Goal: Use online tool/utility: Use online tool/utility

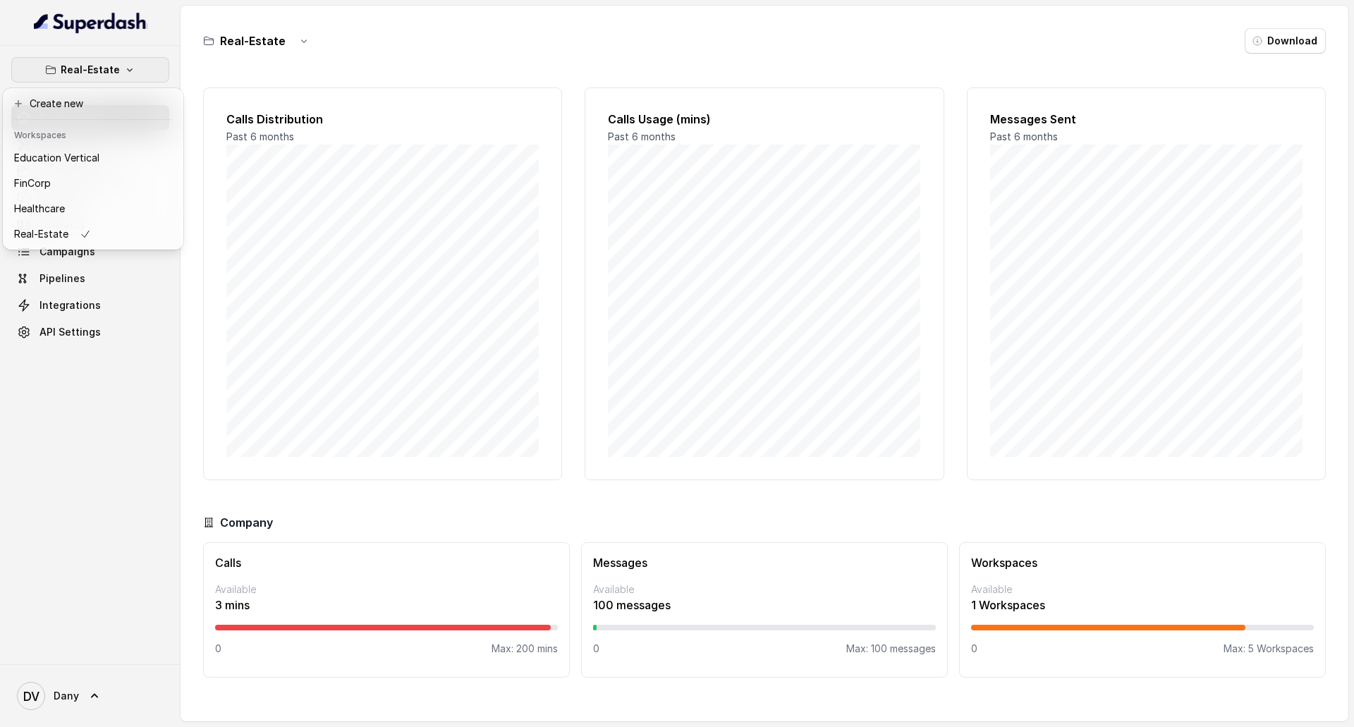
click at [365, 59] on div "Real-Estate Dashboard Assistants Knowledge Bases Threads Contacts Campaigns Pip…" at bounding box center [677, 363] width 1354 height 727
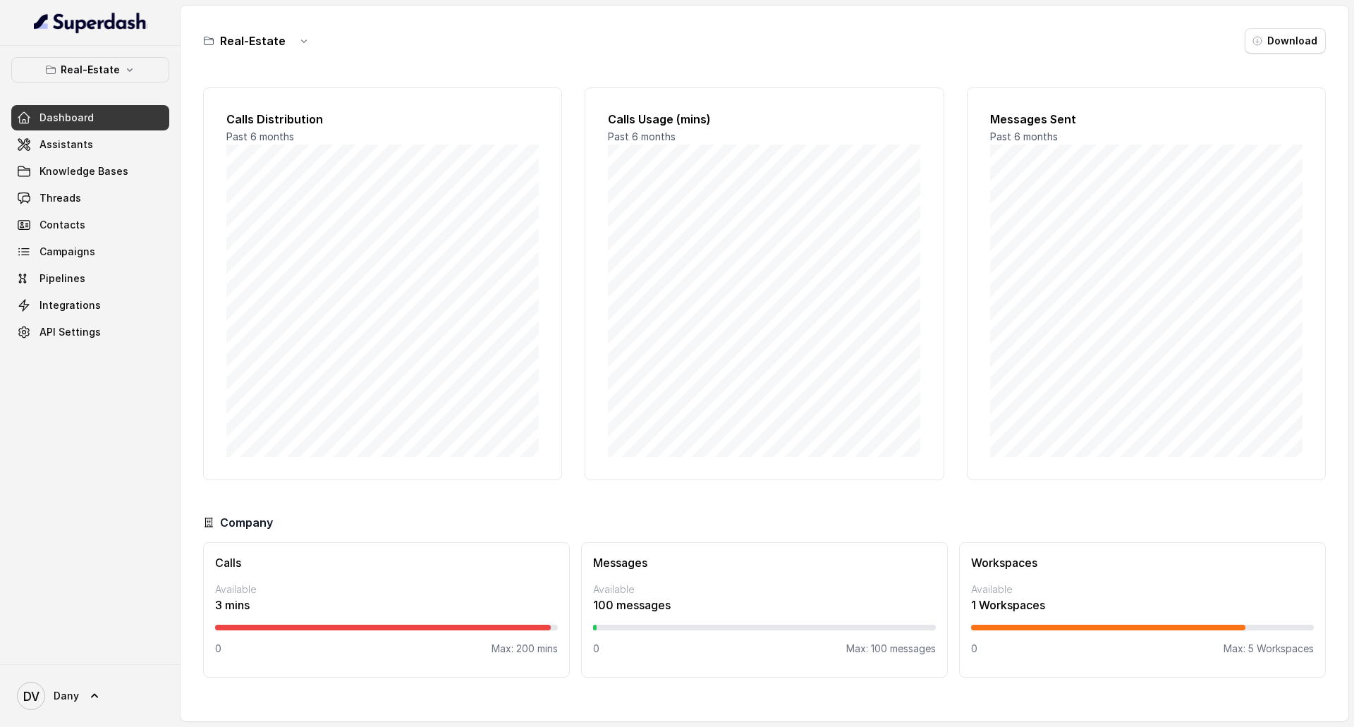
click at [113, 83] on div "Real-Estate Dashboard Assistants Knowledge Bases Threads Contacts Campaigns Pip…" at bounding box center [90, 201] width 158 height 288
click at [113, 82] on button "Real-Estate" at bounding box center [90, 69] width 158 height 25
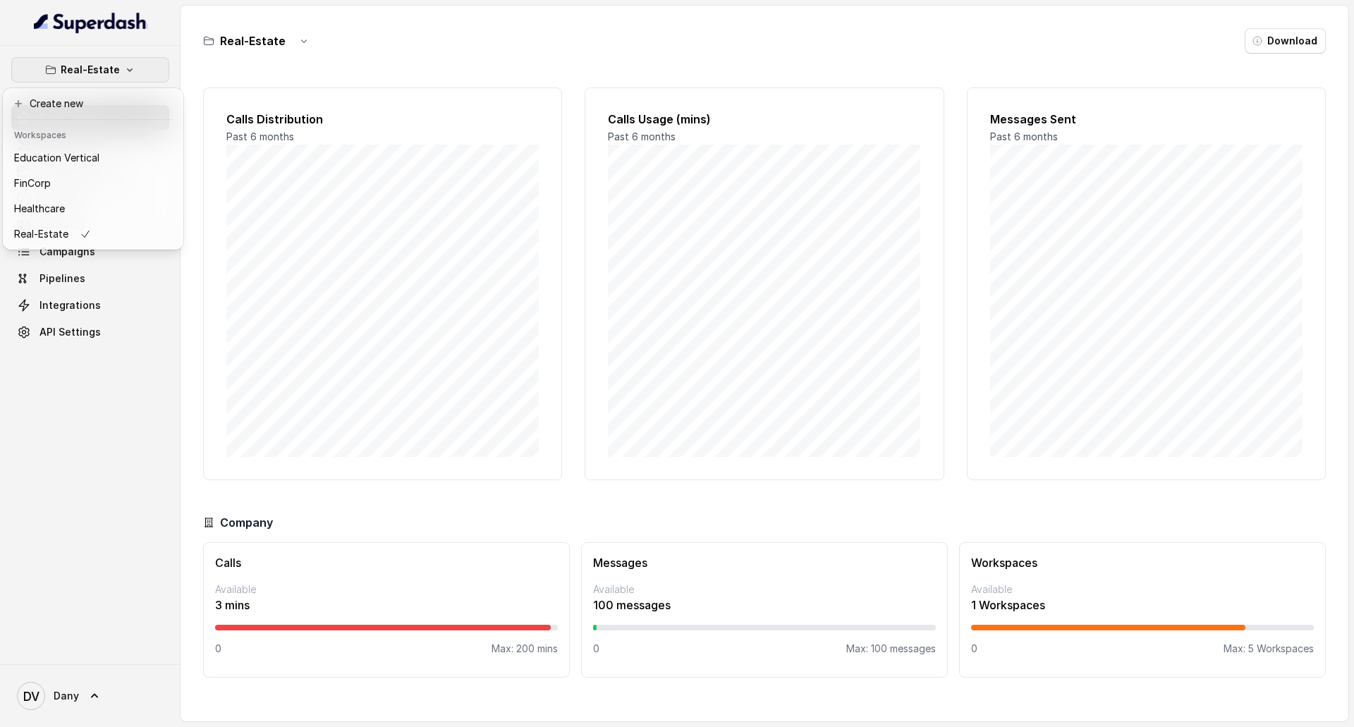
click at [384, 48] on div "Real-Estate Dashboard Assistants Knowledge Bases Threads Contacts Campaigns Pip…" at bounding box center [677, 363] width 1354 height 727
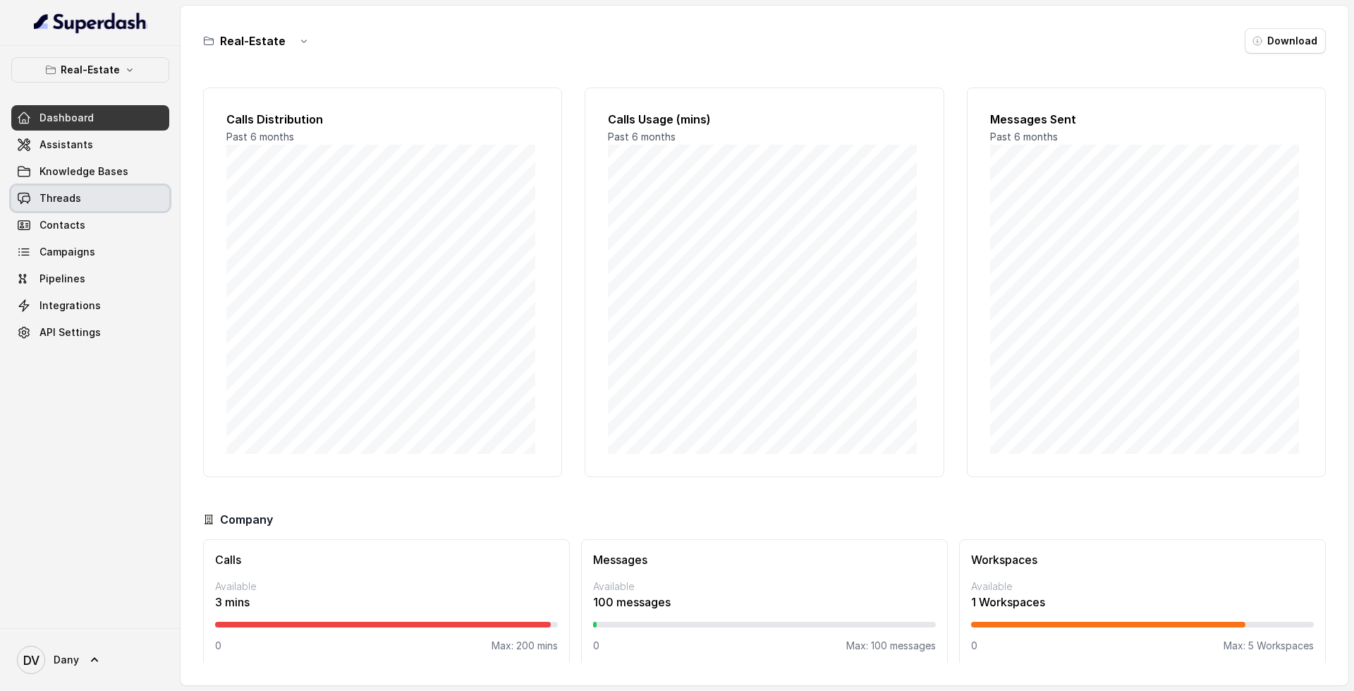
click at [99, 206] on link "Threads" at bounding box center [90, 198] width 158 height 25
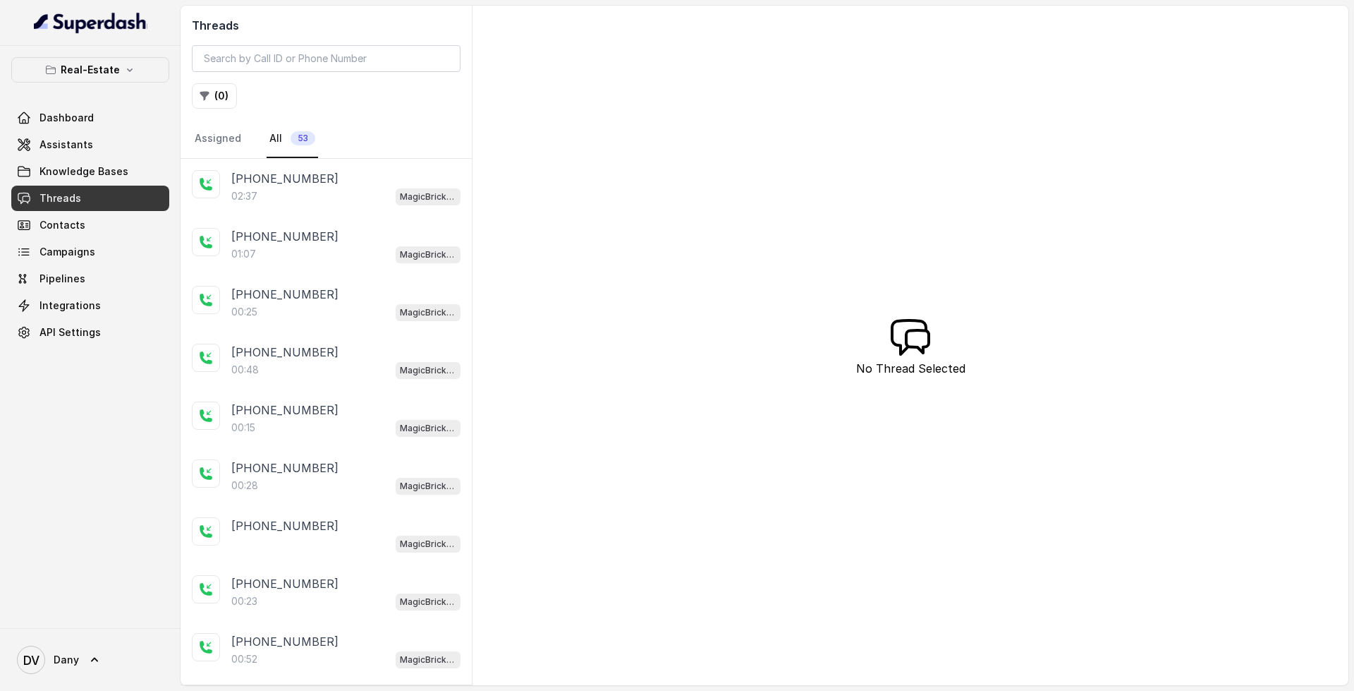
click at [308, 190] on div "02:37 MagicBricks - Lead Qualification Assistant" at bounding box center [345, 196] width 229 height 18
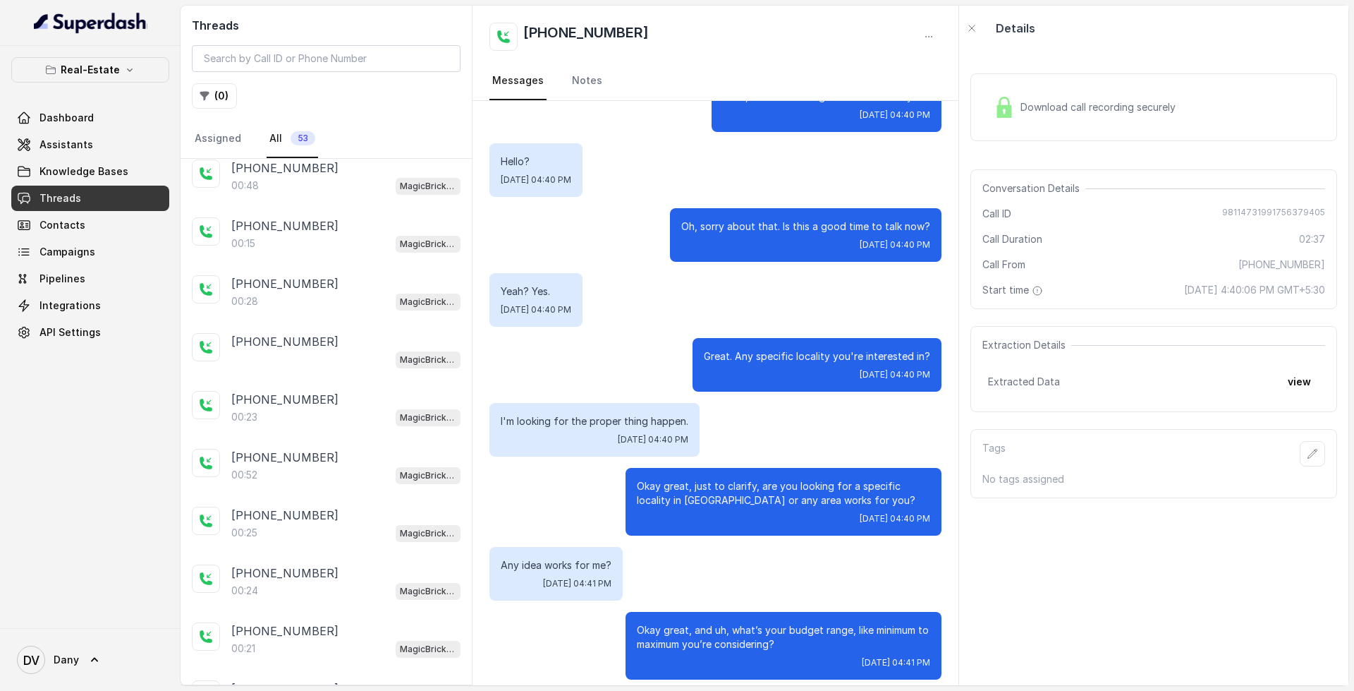
scroll to position [71, 0]
click at [322, 249] on div "00:25 MagicBricks - Lead Qualification Assistant" at bounding box center [345, 241] width 229 height 18
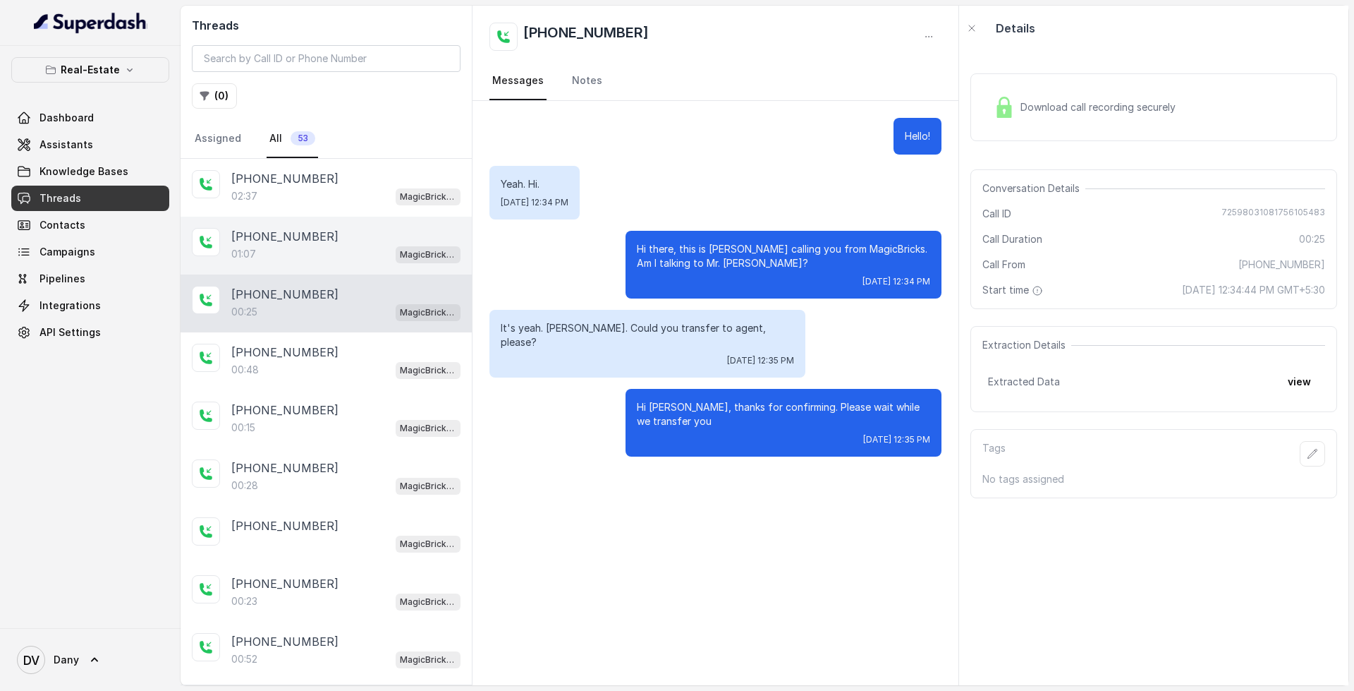
click at [313, 224] on div "[PHONE_NUMBER]:07 MagicBricks - Lead Qualification Assistant" at bounding box center [326, 246] width 291 height 58
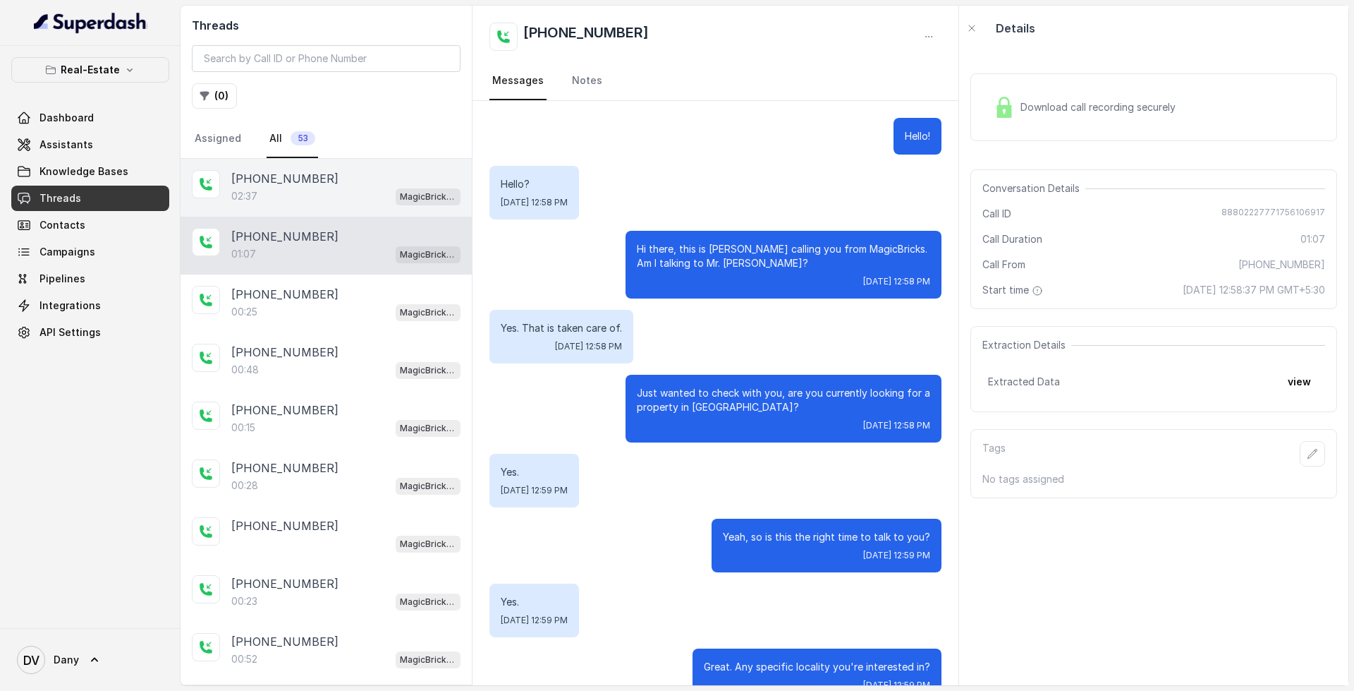
scroll to position [451, 0]
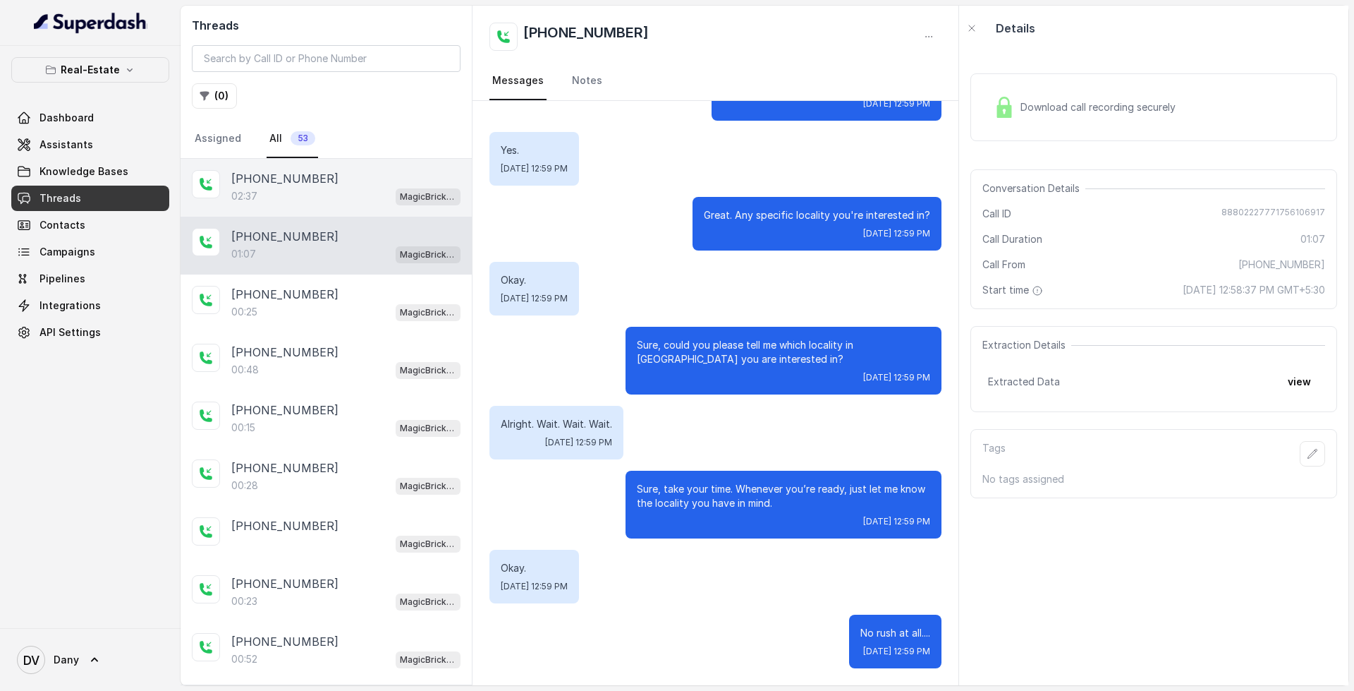
click at [322, 207] on div "[PHONE_NUMBER]:37 MagicBricks - Lead Qualification Assistant" at bounding box center [326, 188] width 291 height 58
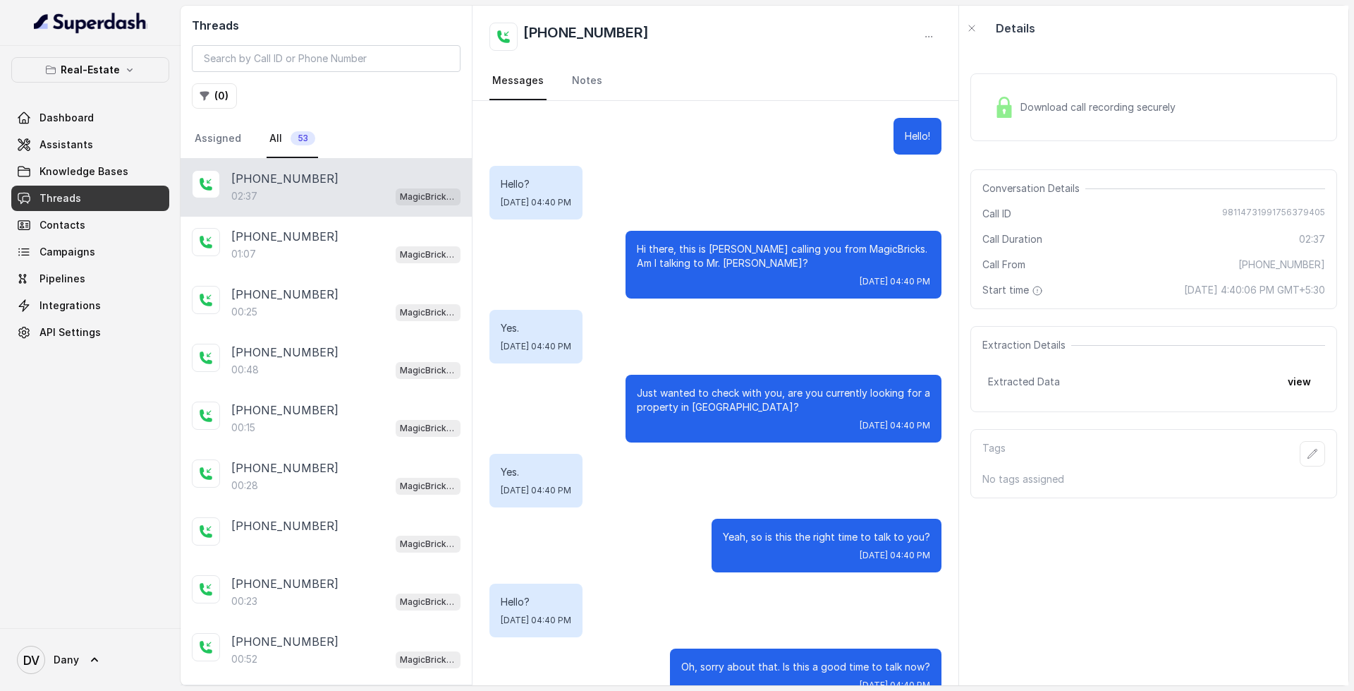
scroll to position [1710, 0]
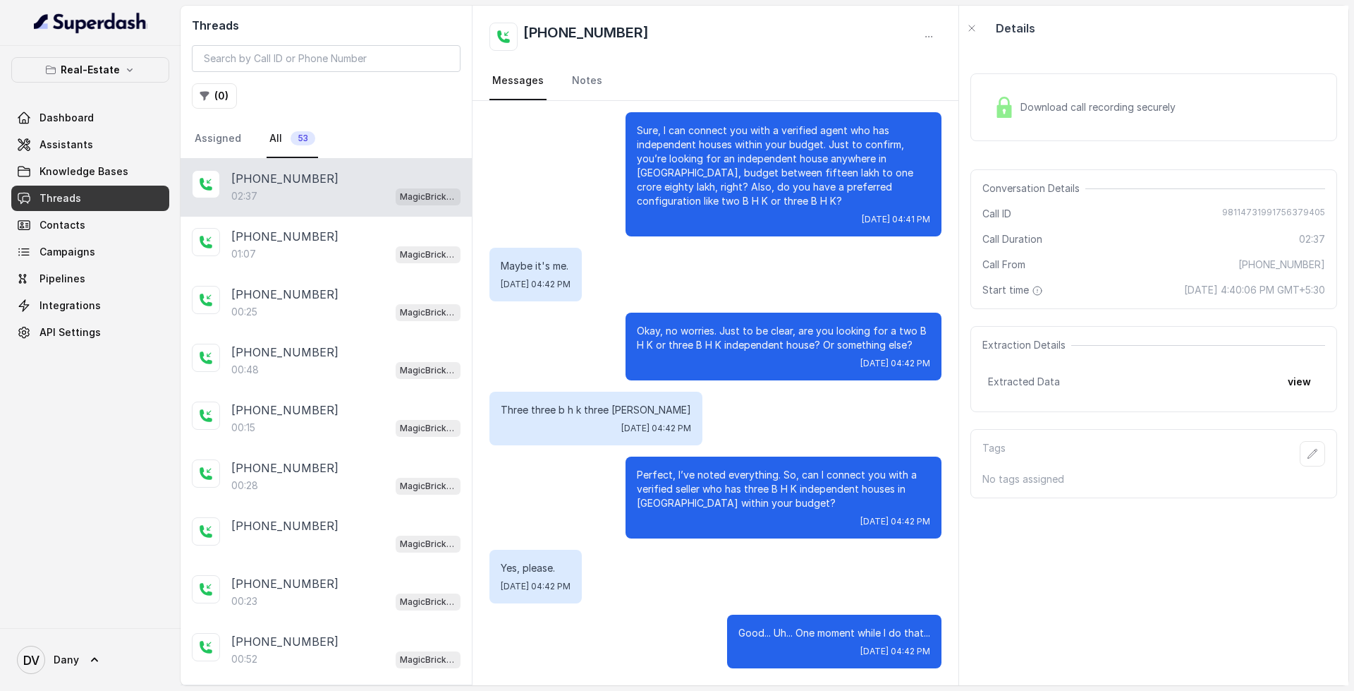
click at [1075, 105] on span "Download call recording securely" at bounding box center [1101, 107] width 161 height 14
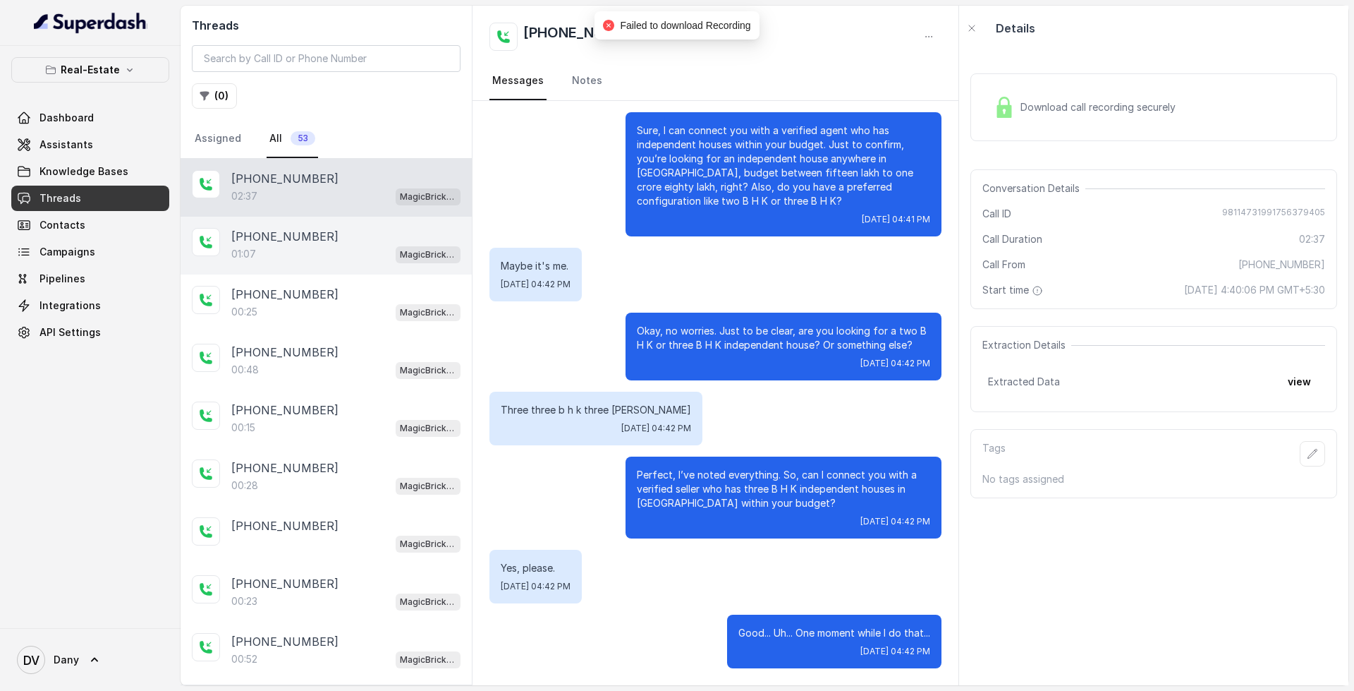
click at [367, 253] on div "01:07 MagicBricks - Lead Qualification Assistant" at bounding box center [345, 254] width 229 height 18
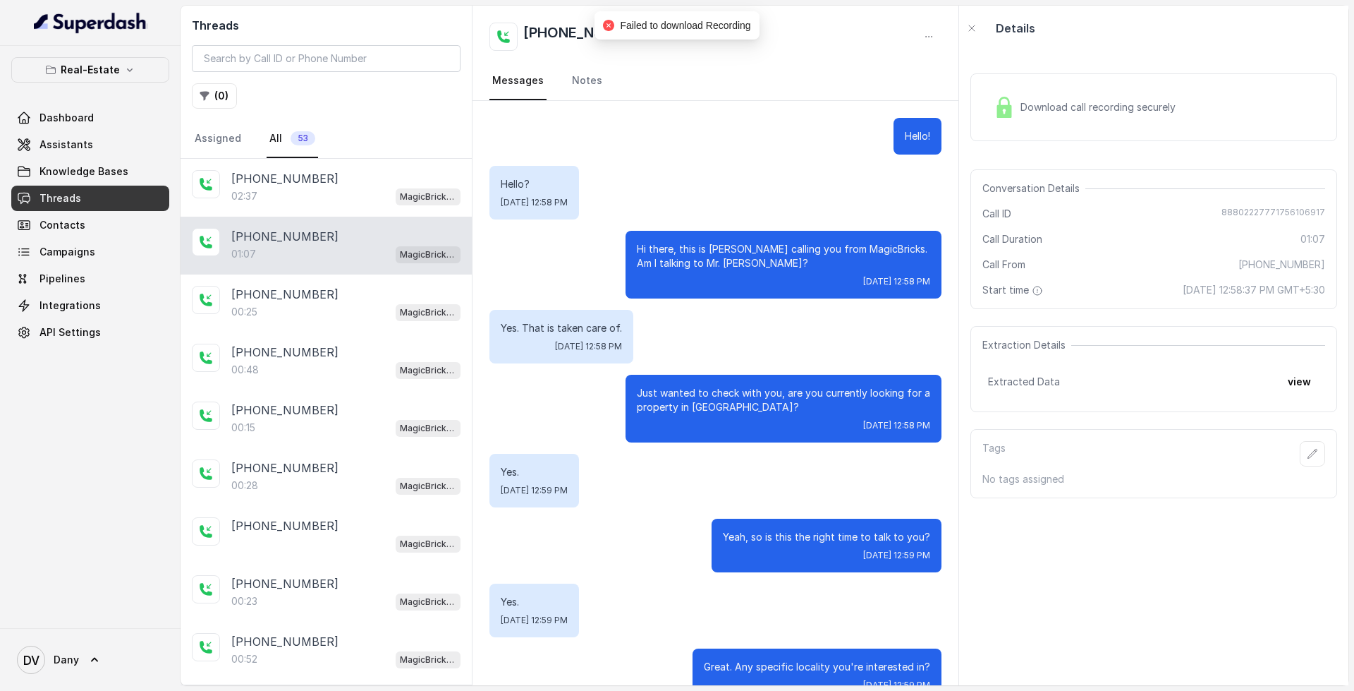
scroll to position [451, 0]
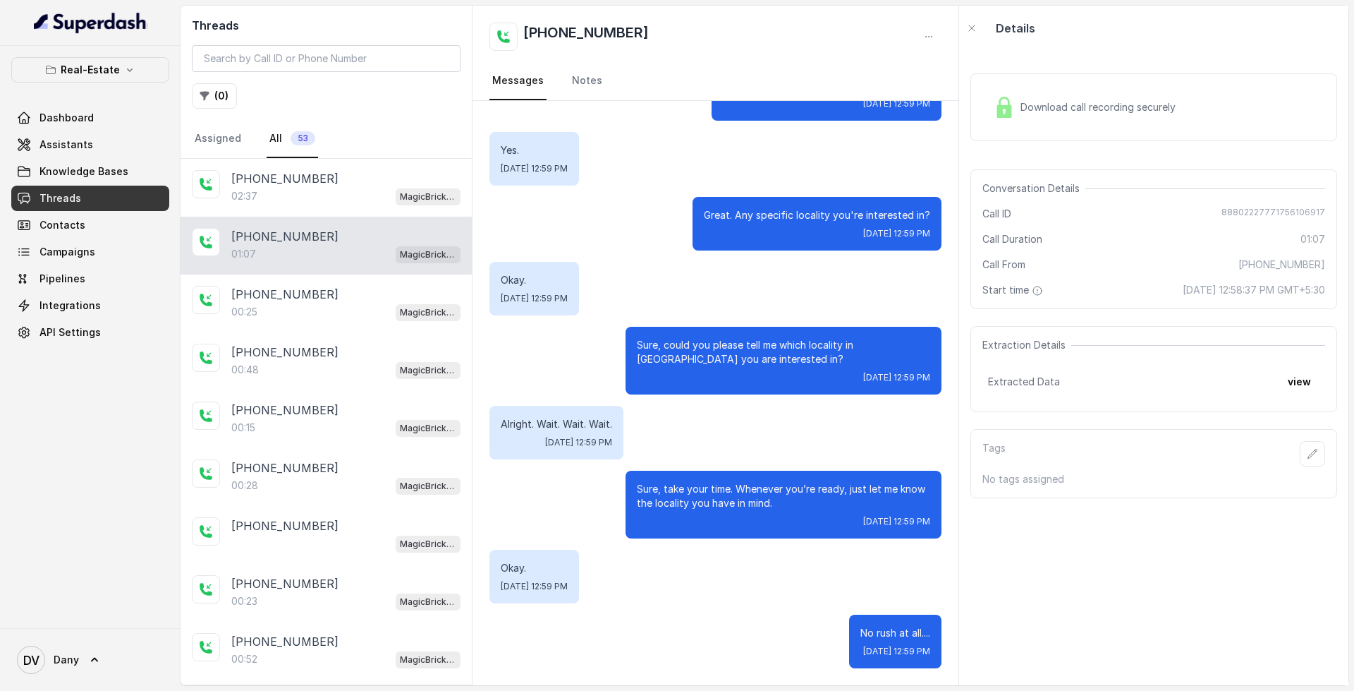
click at [1044, 112] on span "Download call recording securely" at bounding box center [1101, 107] width 161 height 14
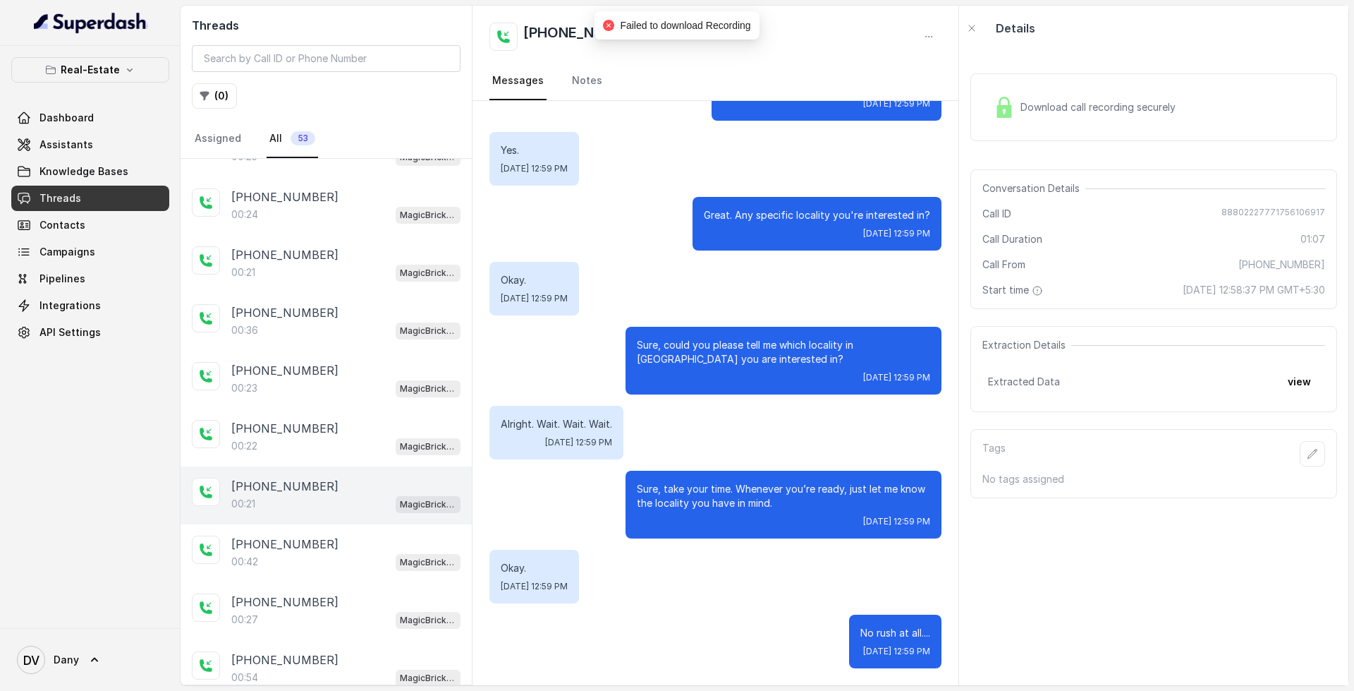
scroll to position [635, 0]
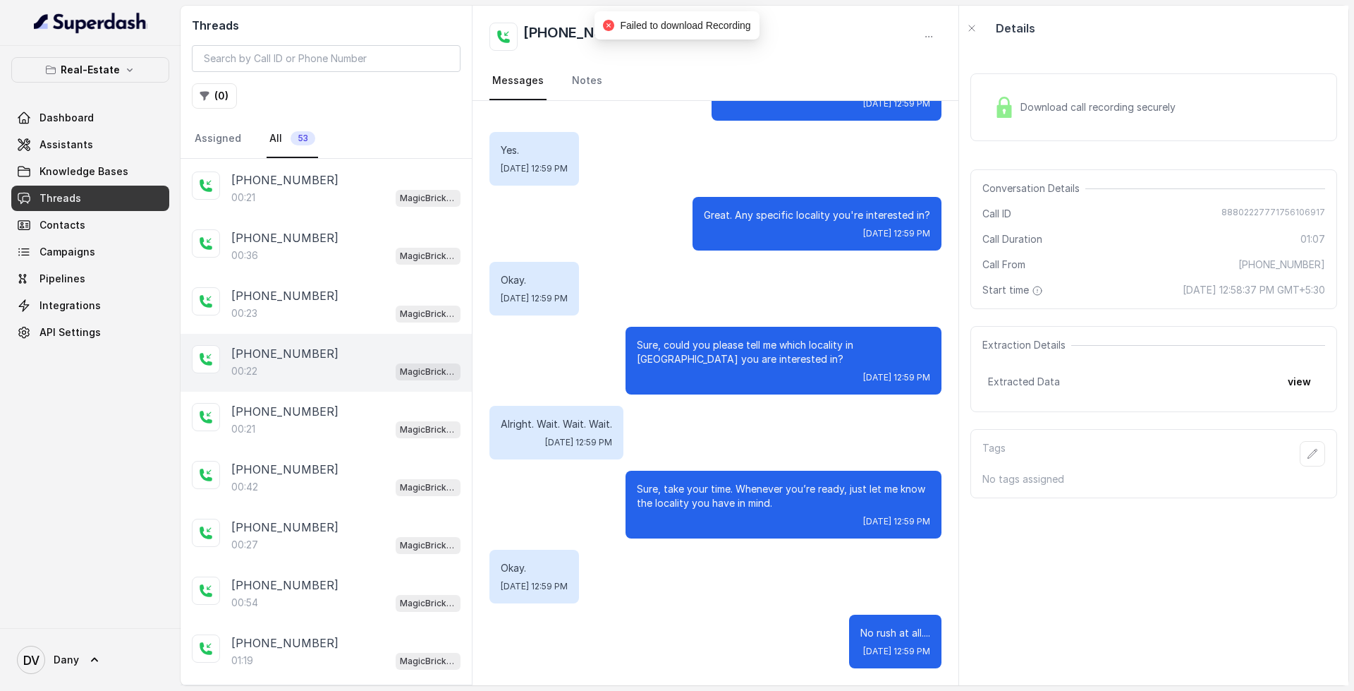
click at [359, 389] on div "[PHONE_NUMBER]:22 MagicBricks - Lead Qualification Assistant" at bounding box center [326, 363] width 291 height 58
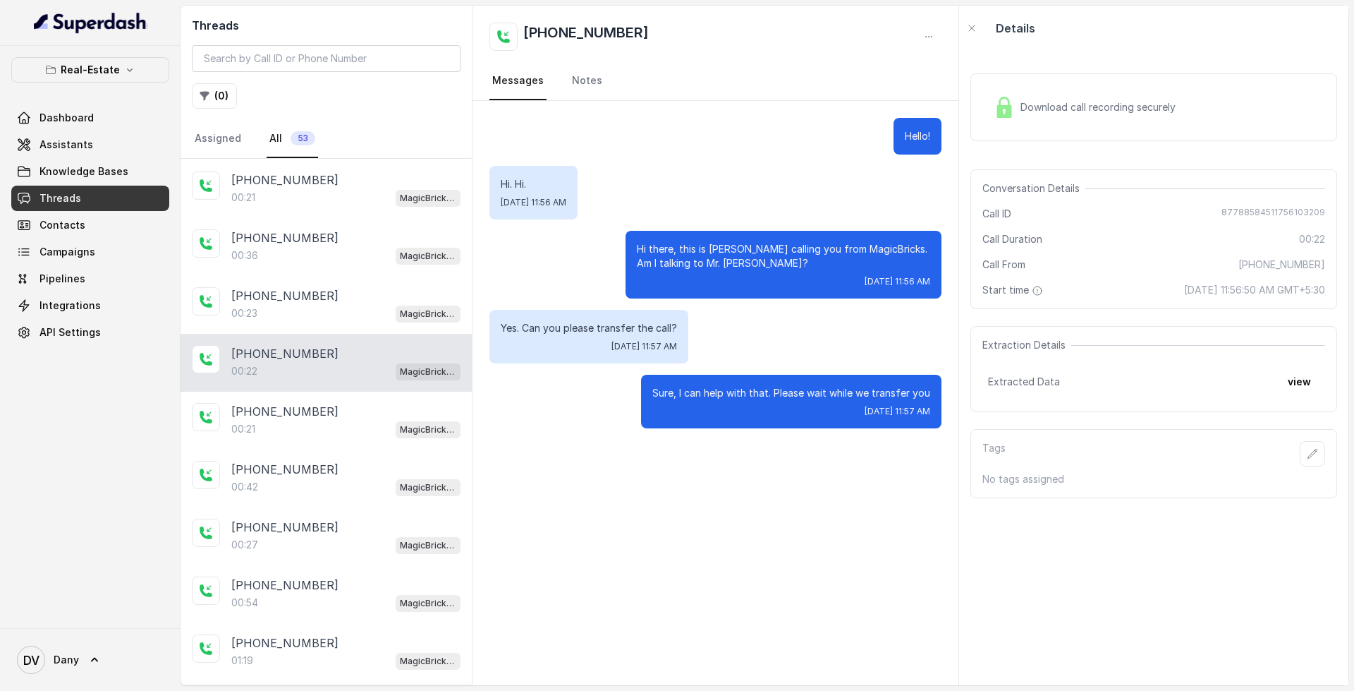
click at [1062, 109] on span "Download call recording securely" at bounding box center [1101, 107] width 161 height 14
click at [114, 63] on p "Real-Estate" at bounding box center [90, 69] width 59 height 17
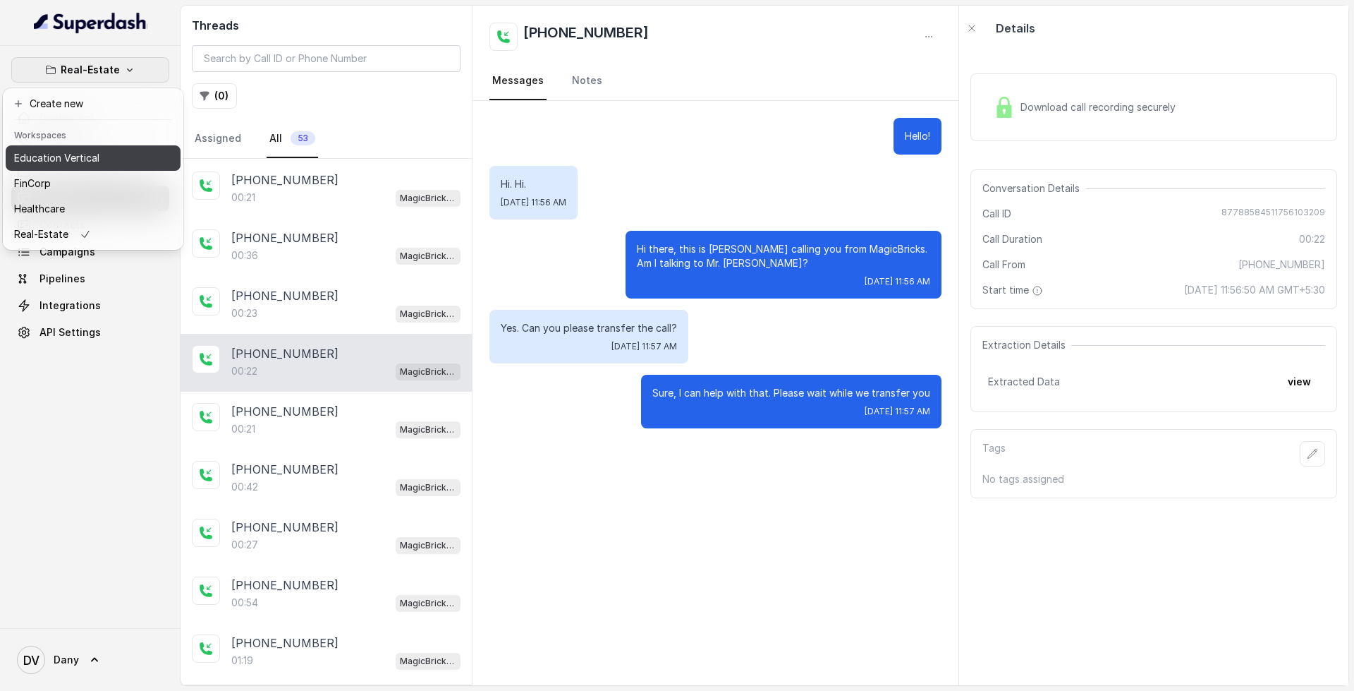
click at [97, 147] on button "Education Vertical" at bounding box center [93, 157] width 175 height 25
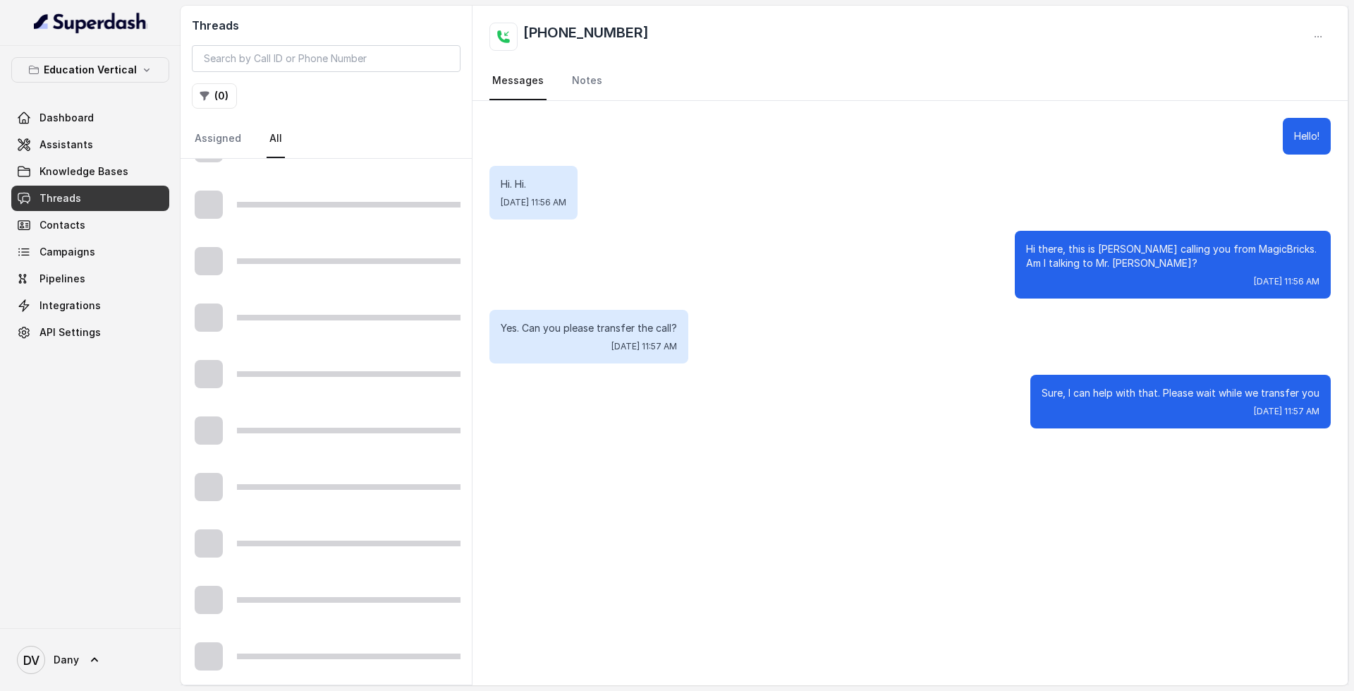
scroll to position [603, 0]
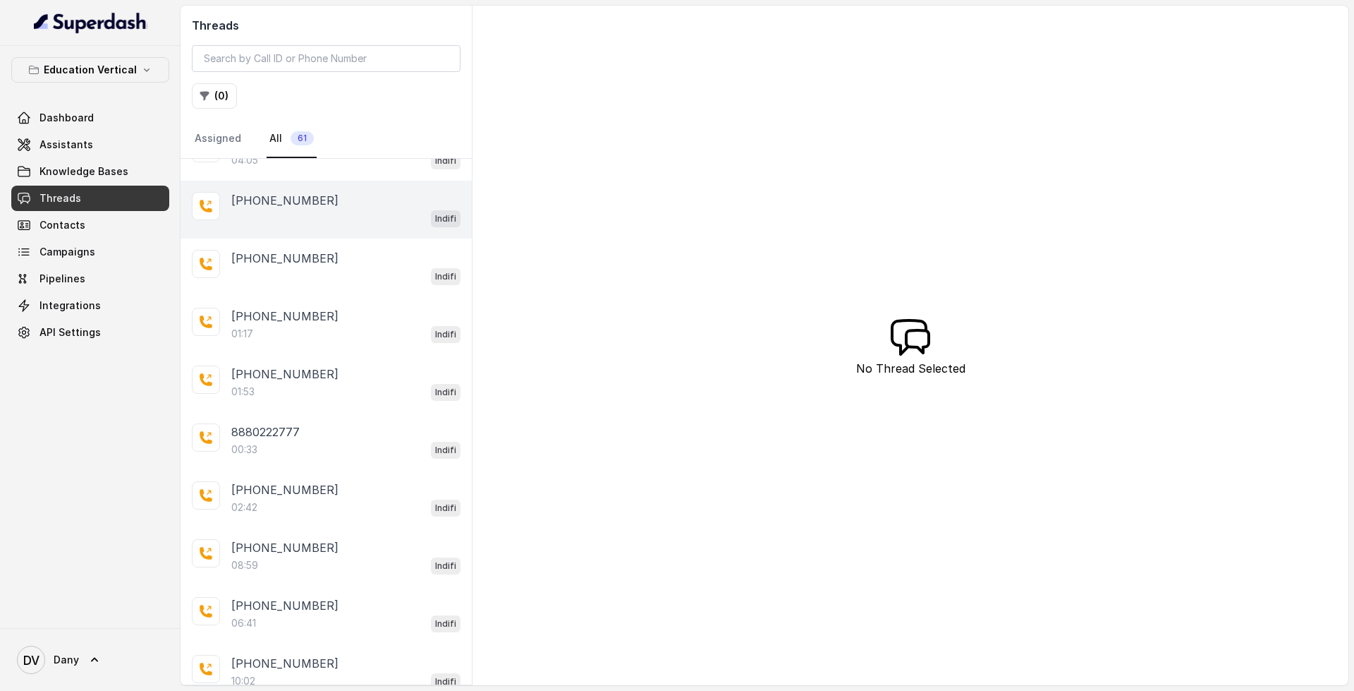
scroll to position [321, 0]
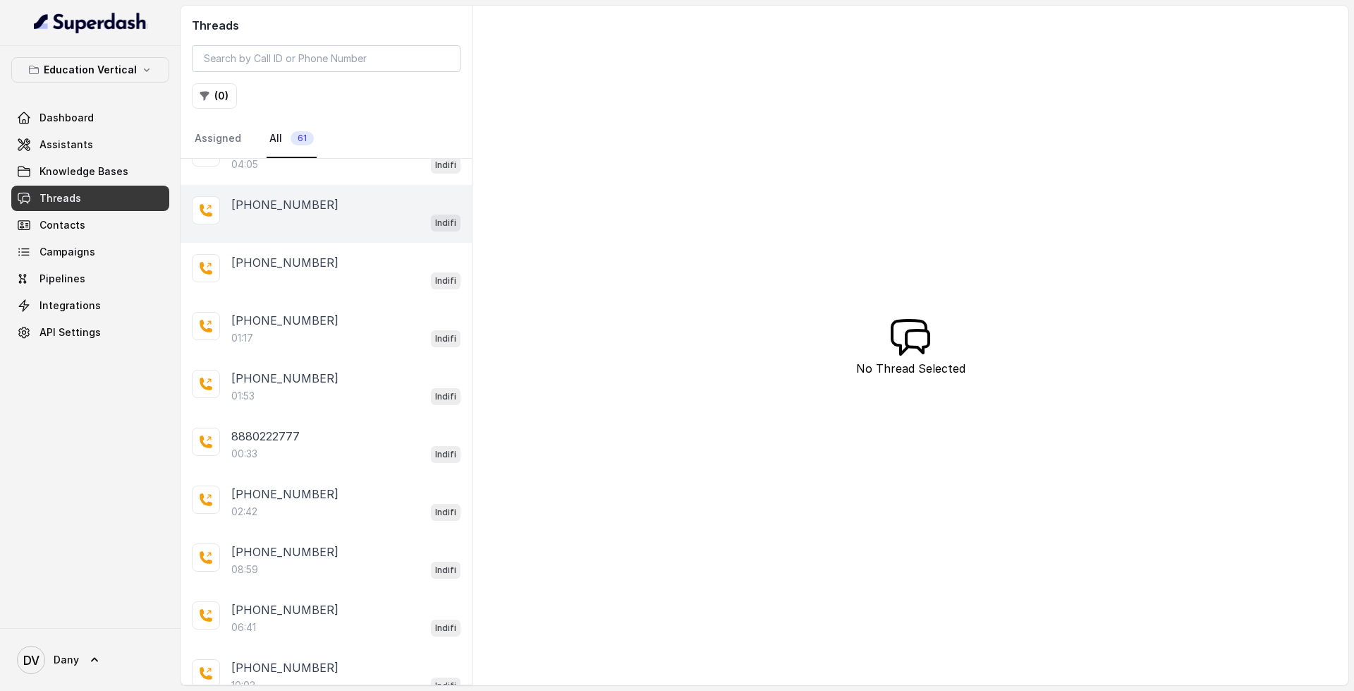
click at [331, 214] on div "Indifi" at bounding box center [345, 222] width 229 height 18
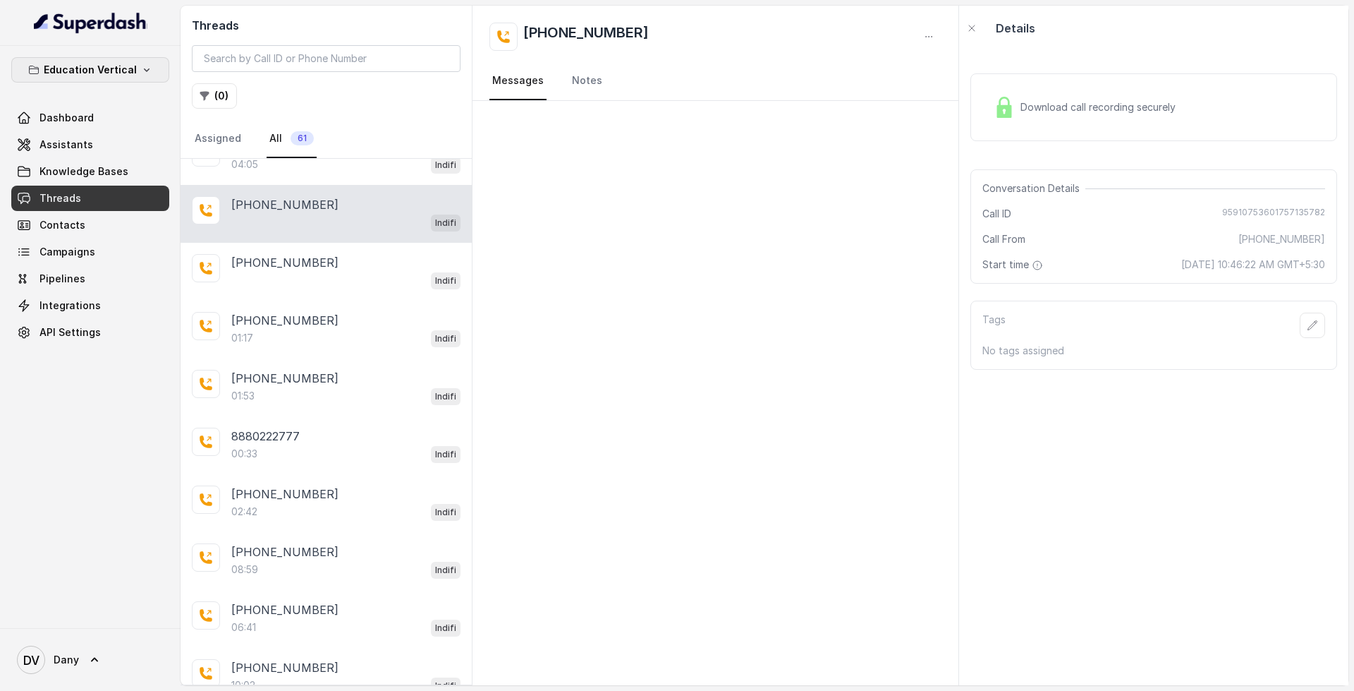
click at [130, 80] on button "Education Vertical" at bounding box center [90, 69] width 158 height 25
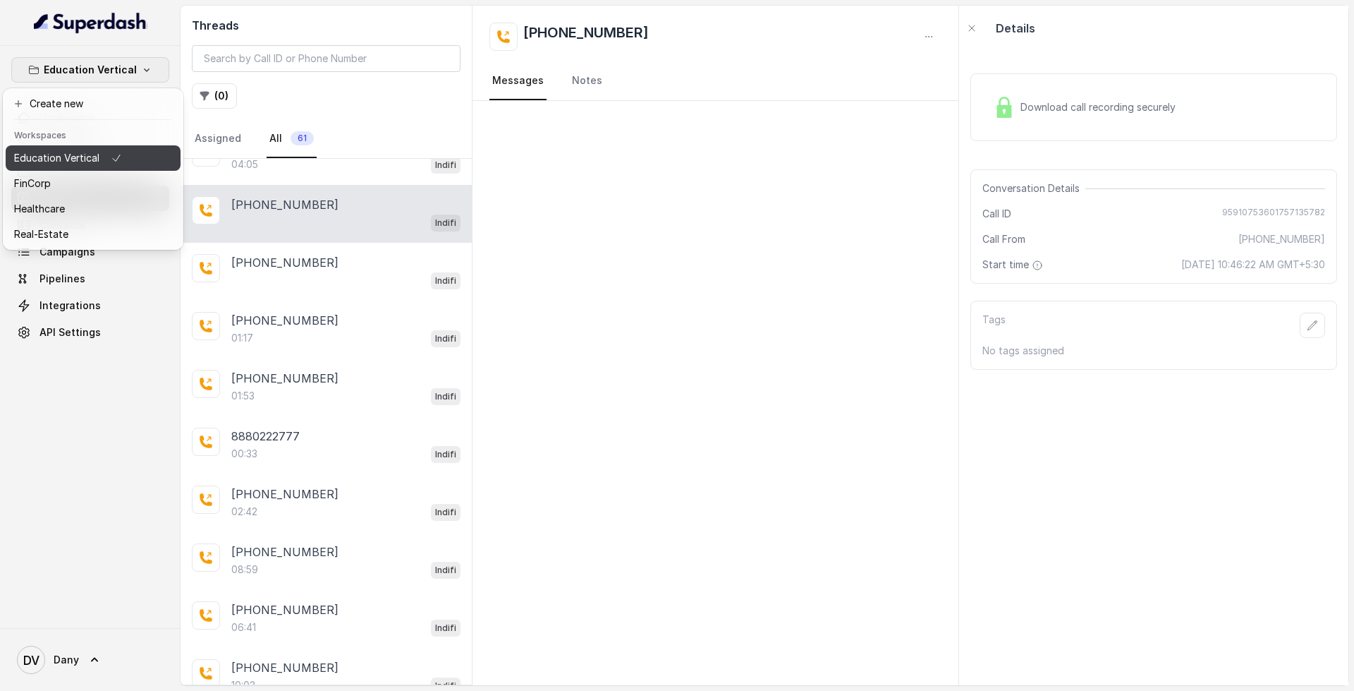
click at [95, 161] on p "Education Vertical" at bounding box center [56, 158] width 85 height 17
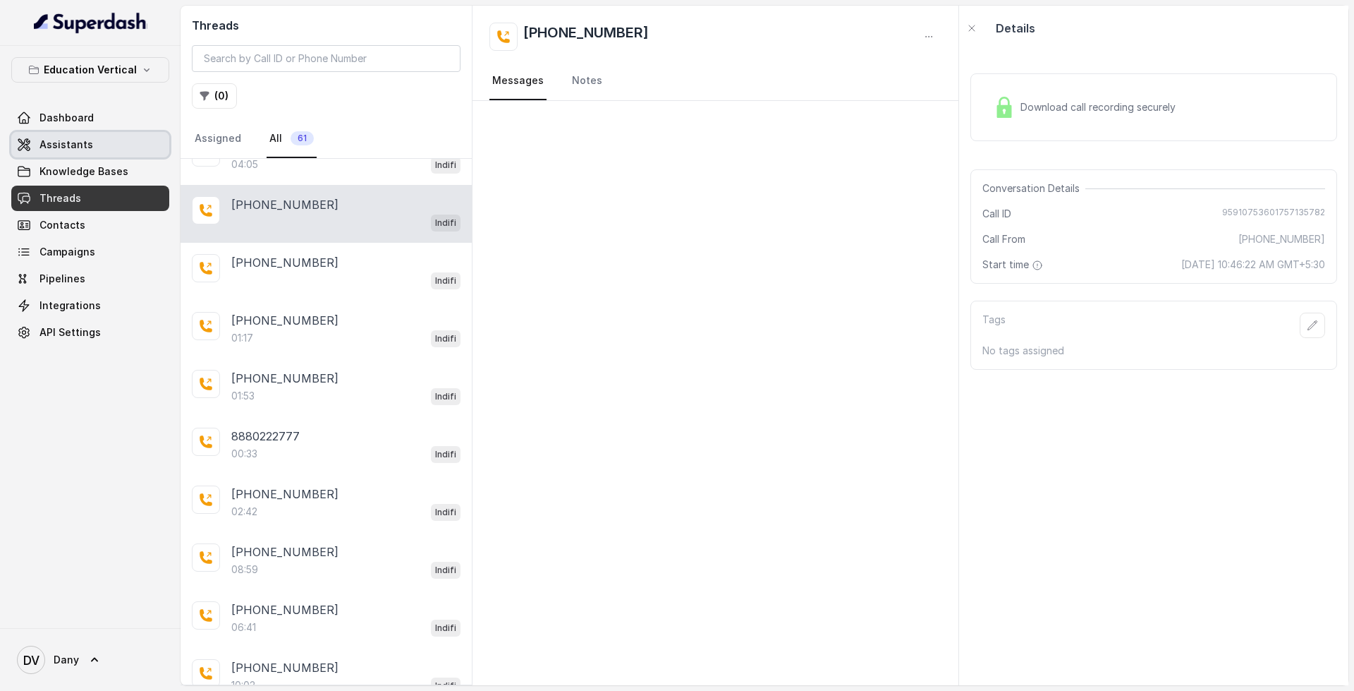
click at [84, 135] on link "Assistants" at bounding box center [90, 144] width 158 height 25
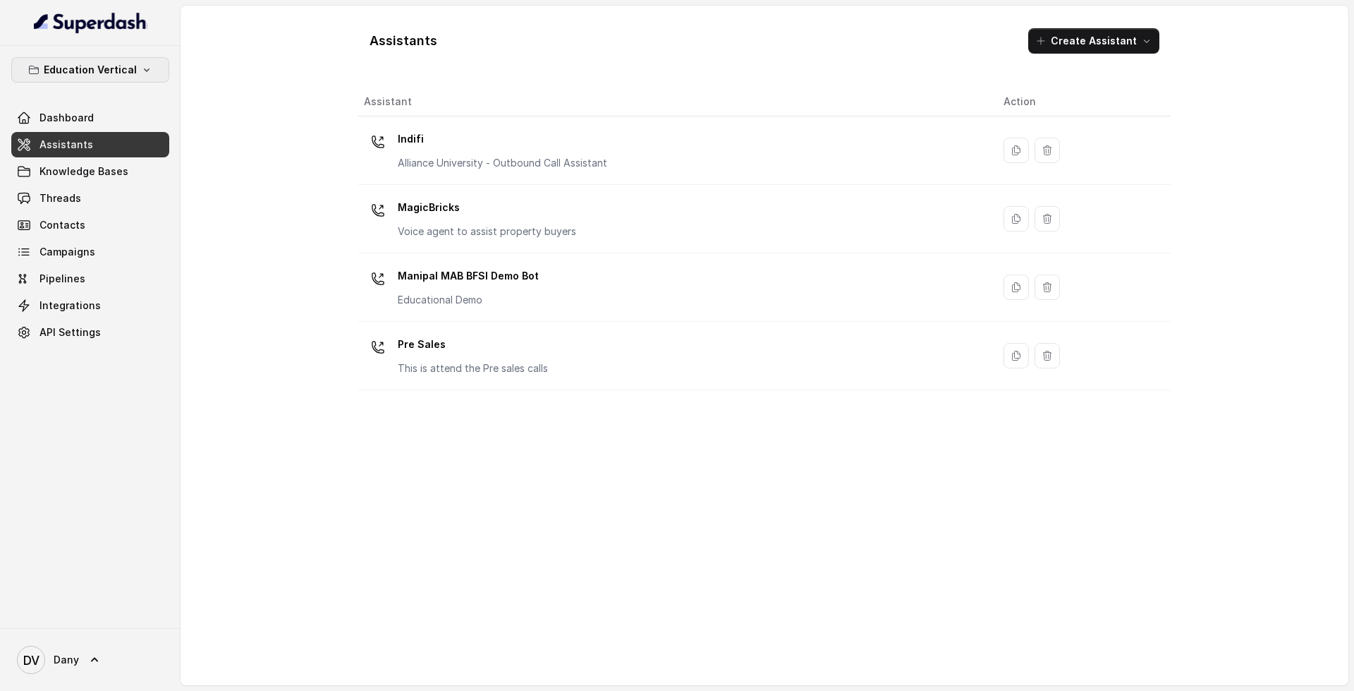
click at [125, 64] on p "Education Vertical" at bounding box center [90, 69] width 93 height 17
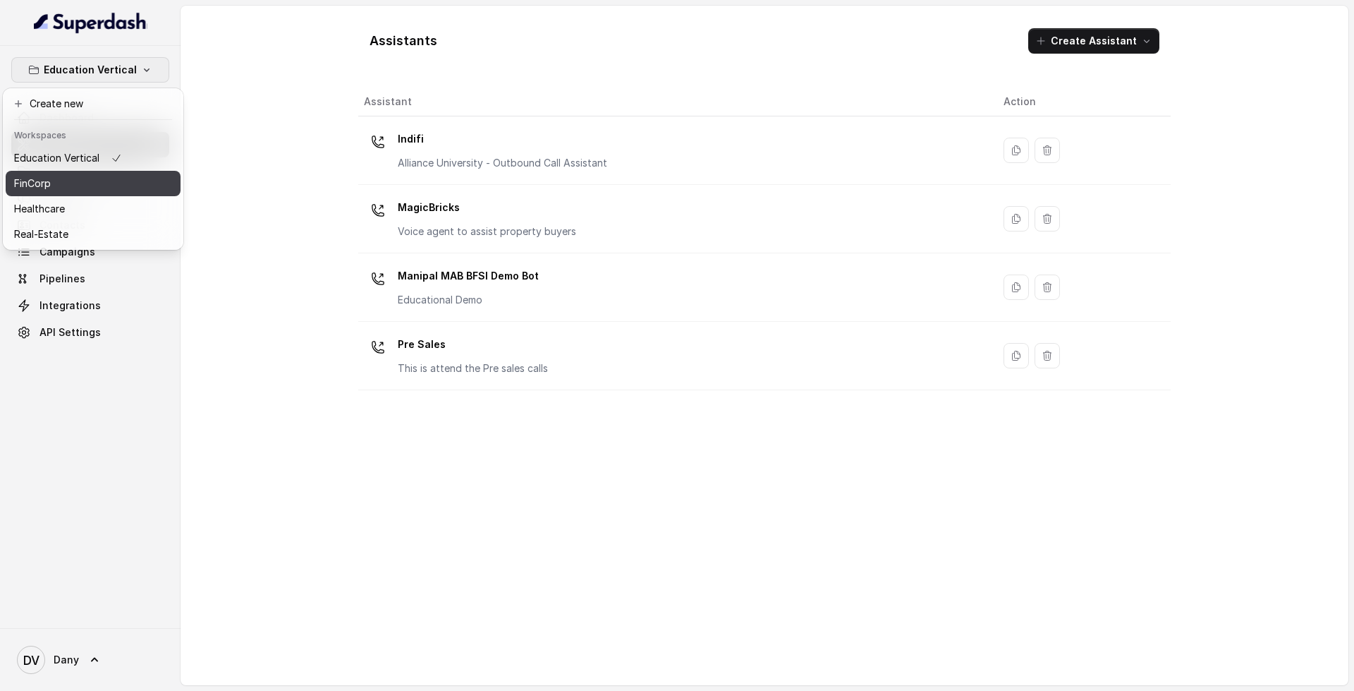
click at [98, 186] on div "FinCorp" at bounding box center [68, 183] width 108 height 17
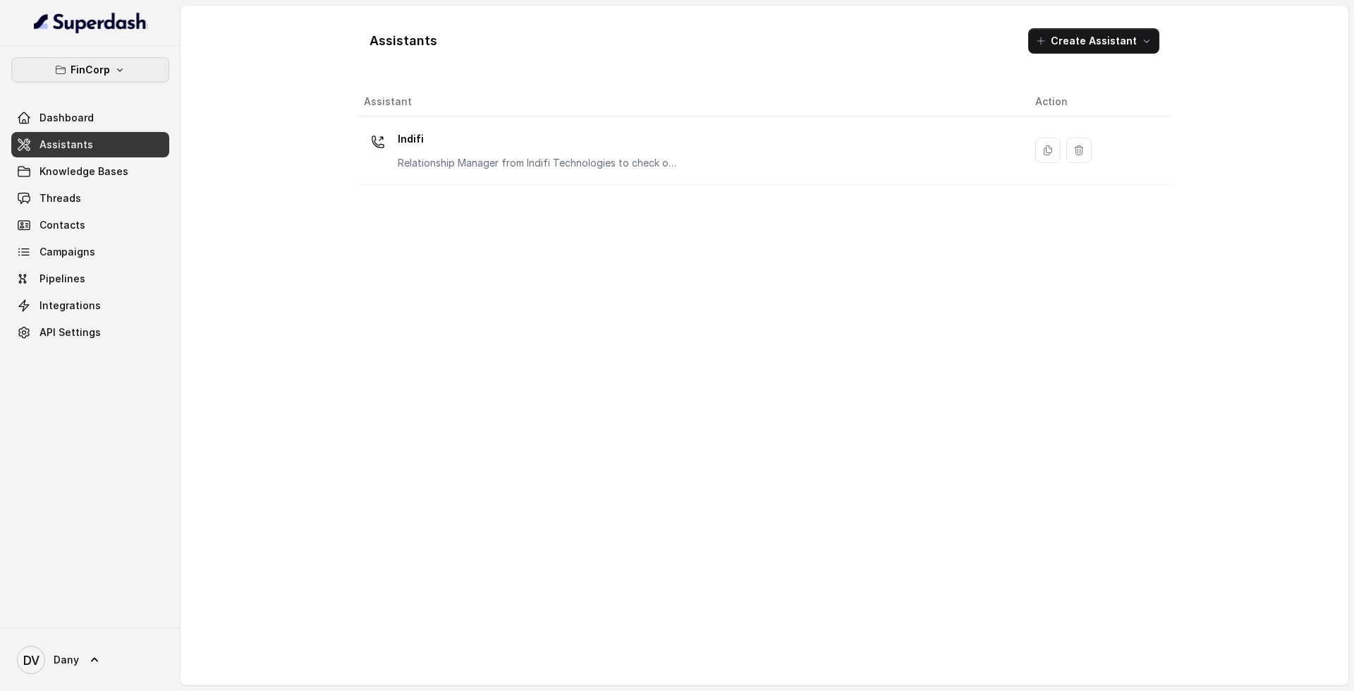
click at [117, 68] on icon "button" at bounding box center [119, 69] width 11 height 11
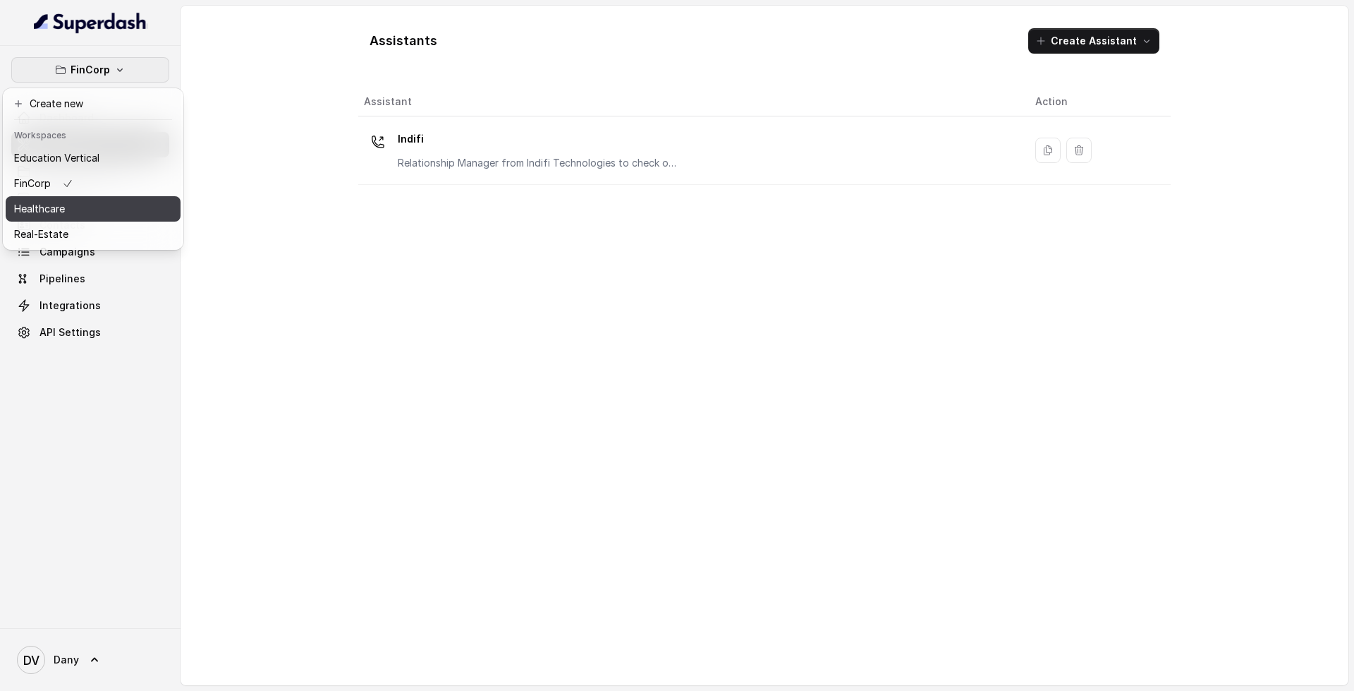
click at [95, 212] on div "Healthcare" at bounding box center [56, 208] width 85 height 17
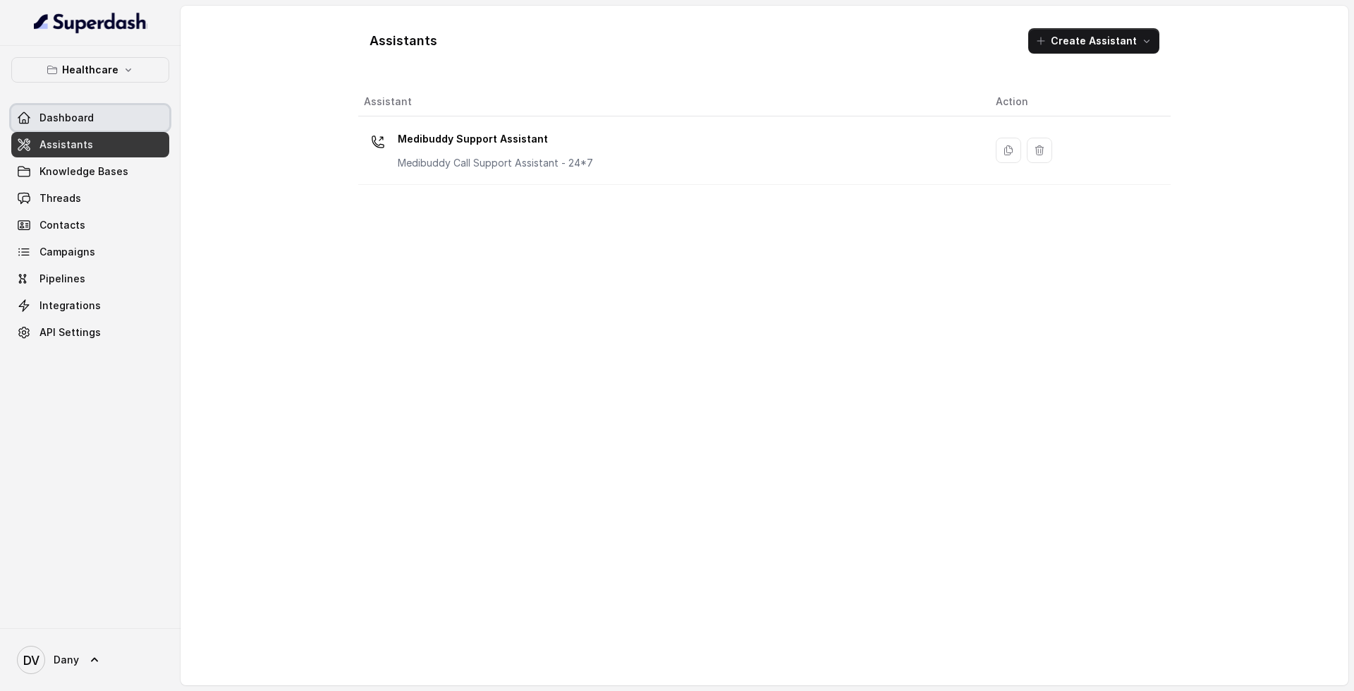
click at [82, 116] on span "Dashboard" at bounding box center [67, 118] width 54 height 14
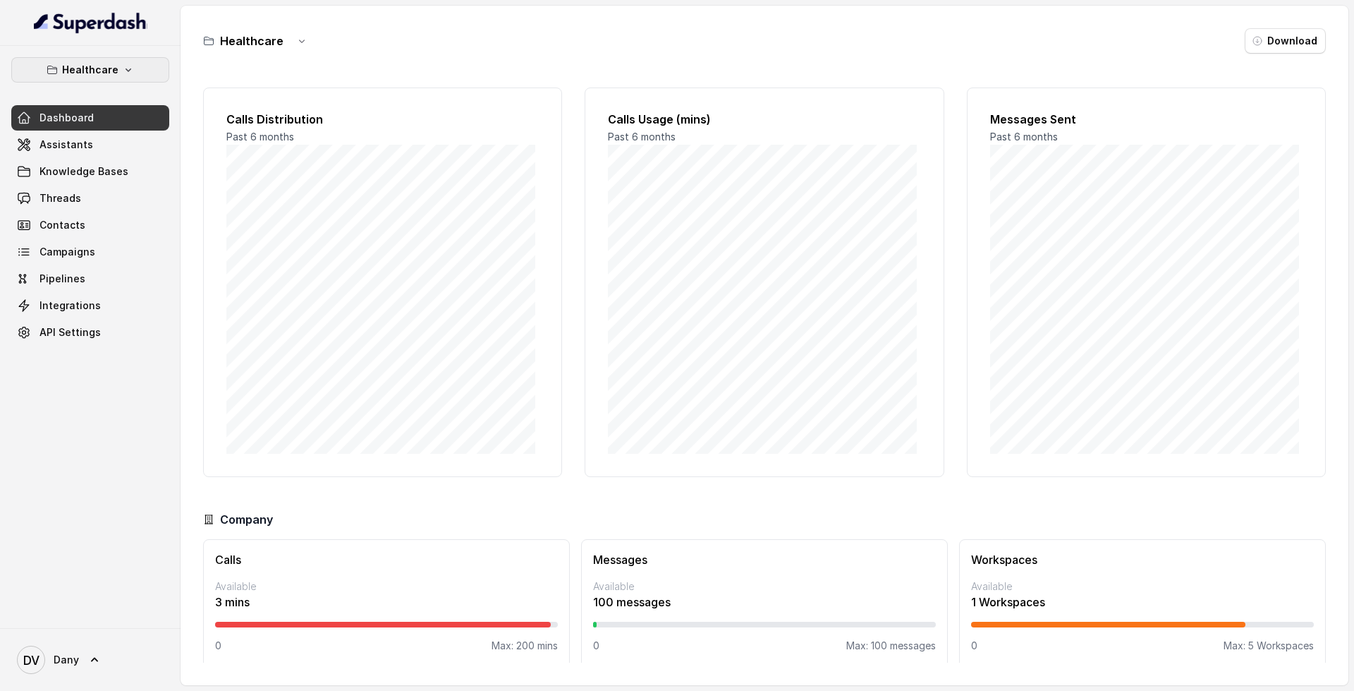
click at [135, 62] on button "Healthcare" at bounding box center [90, 69] width 158 height 25
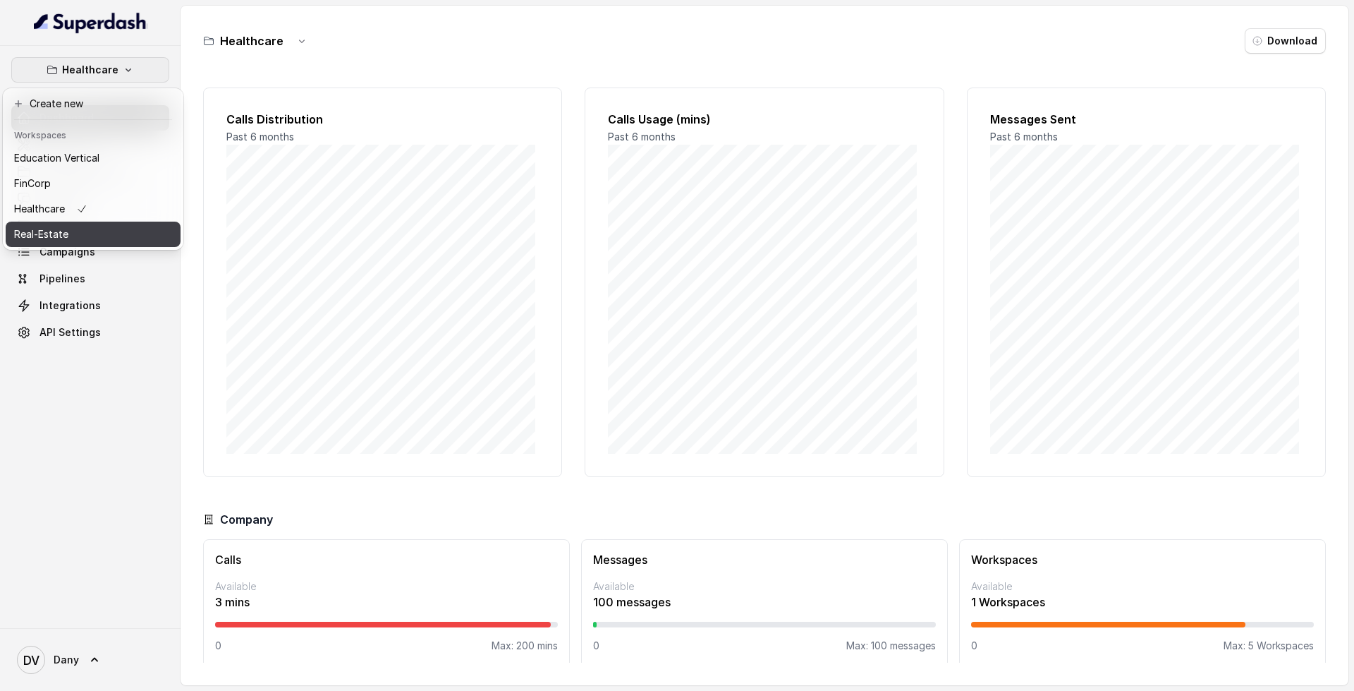
click at [85, 238] on div "Real-Estate" at bounding box center [56, 234] width 85 height 17
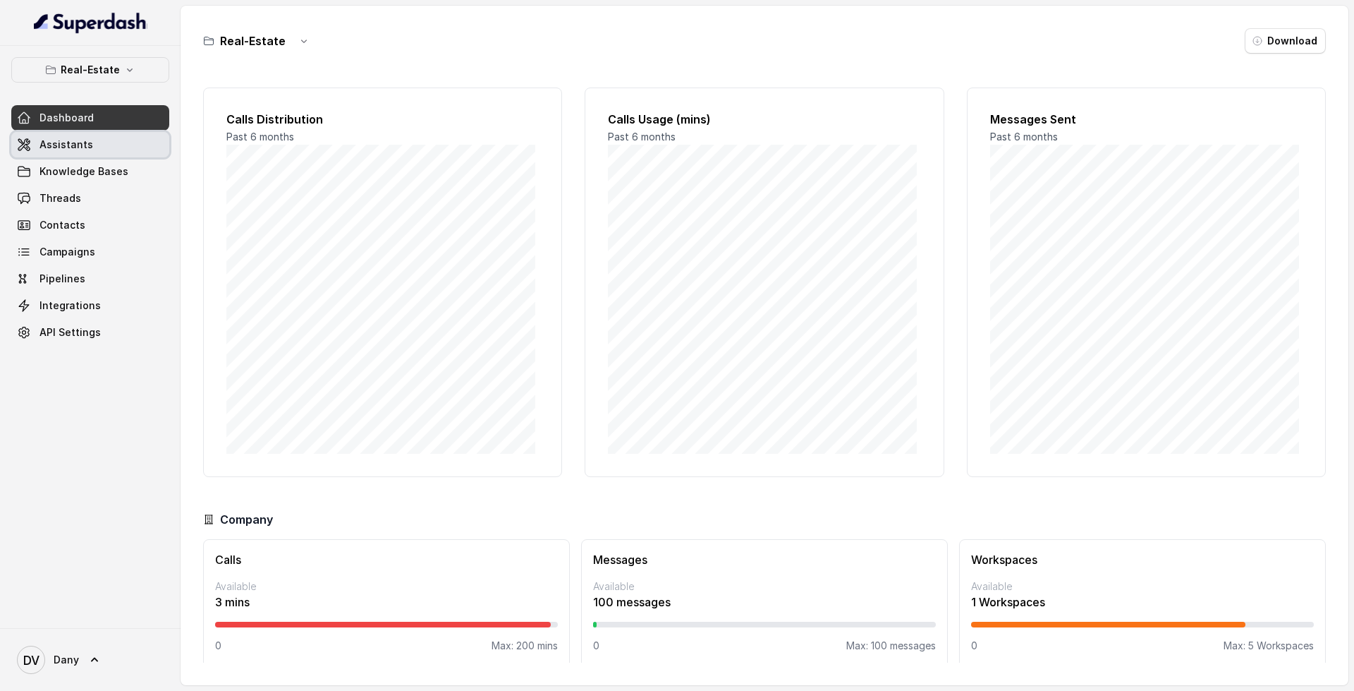
click at [56, 147] on span "Assistants" at bounding box center [67, 145] width 54 height 14
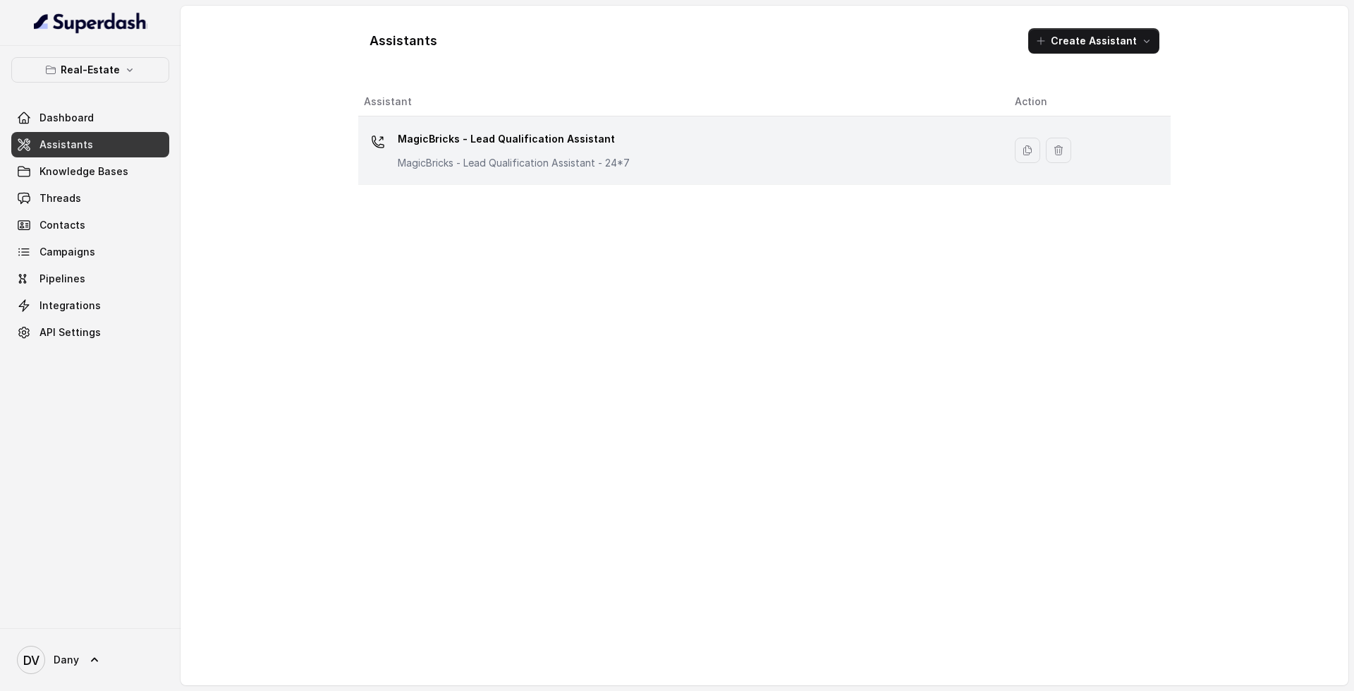
click at [678, 154] on div "MagicBricks - Lead Qualification Assistant MagicBricks - Lead Qualification Ass…" at bounding box center [678, 150] width 628 height 45
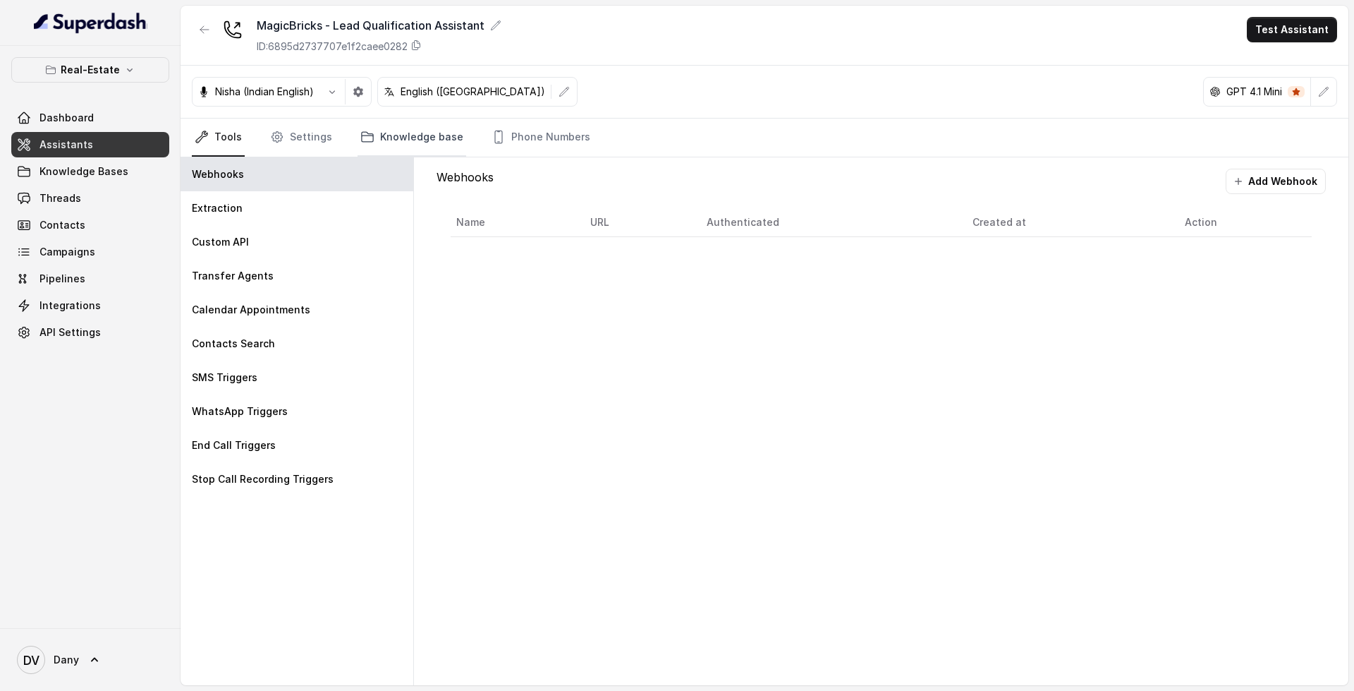
click at [391, 138] on link "Knowledge base" at bounding box center [412, 138] width 109 height 38
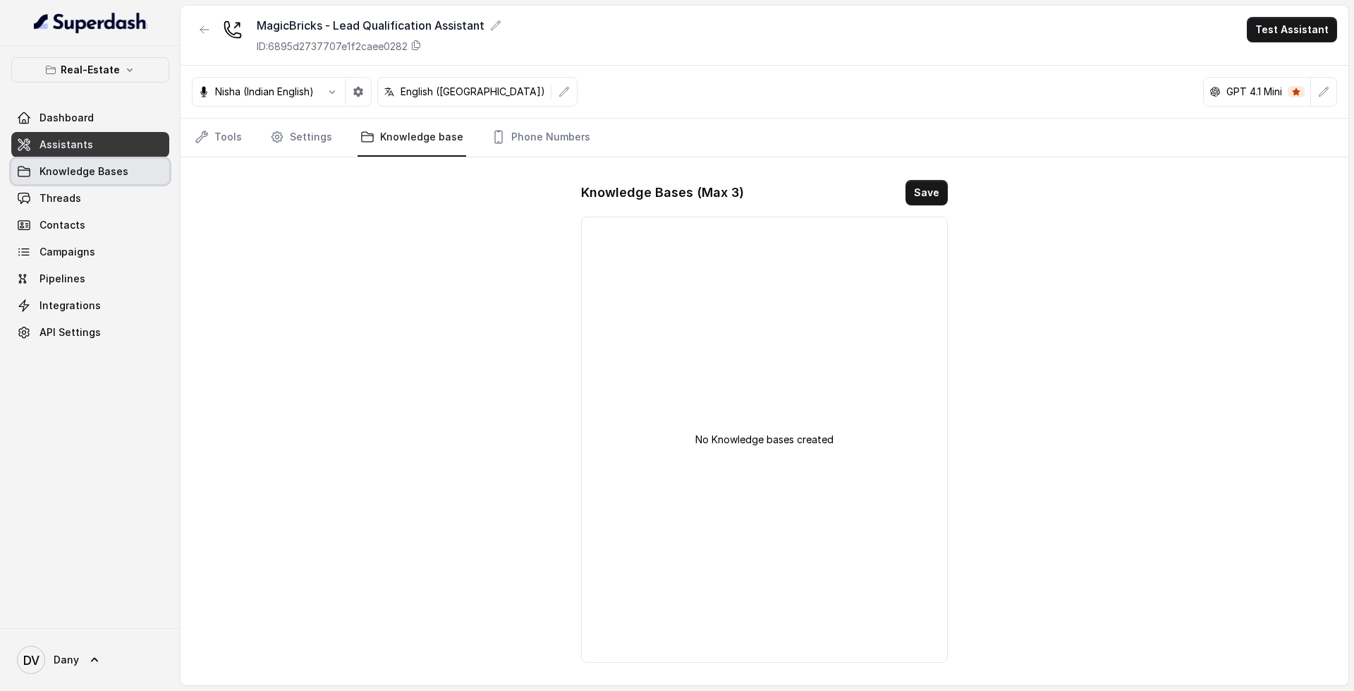
click at [85, 174] on span "Knowledge Bases" at bounding box center [84, 171] width 89 height 14
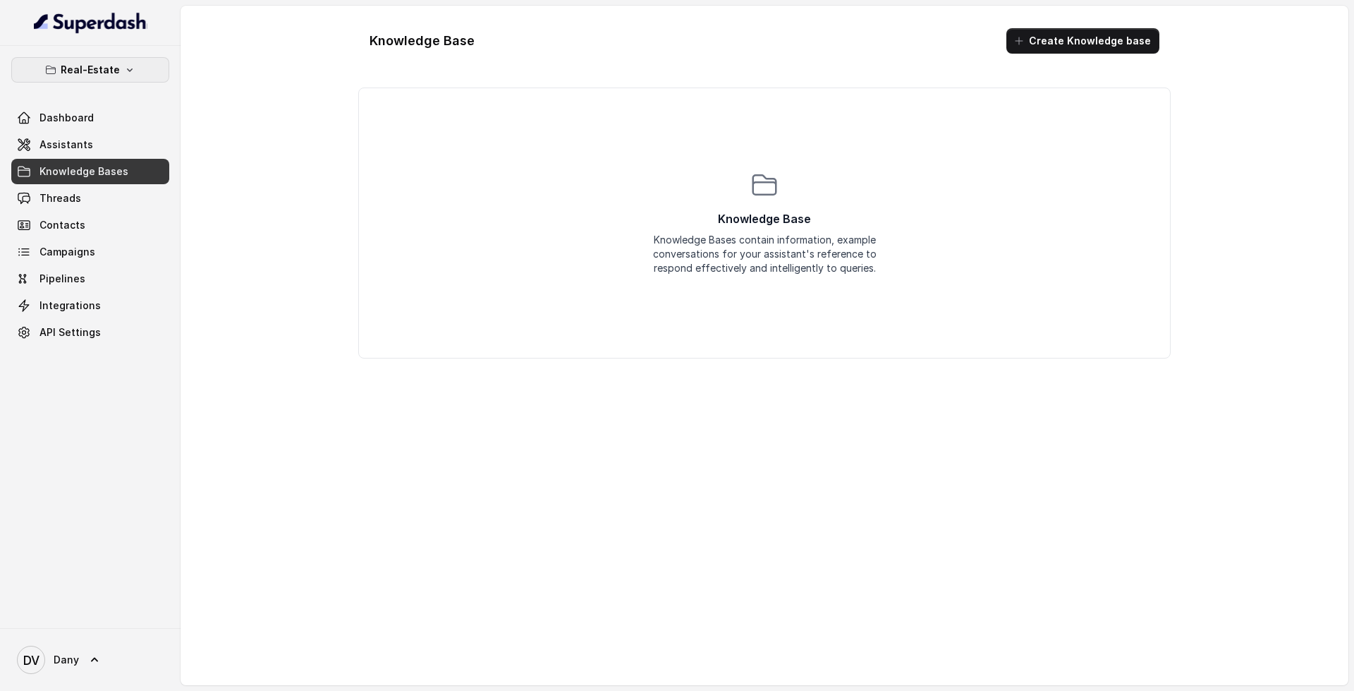
click at [83, 75] on p "Real-Estate" at bounding box center [90, 69] width 59 height 17
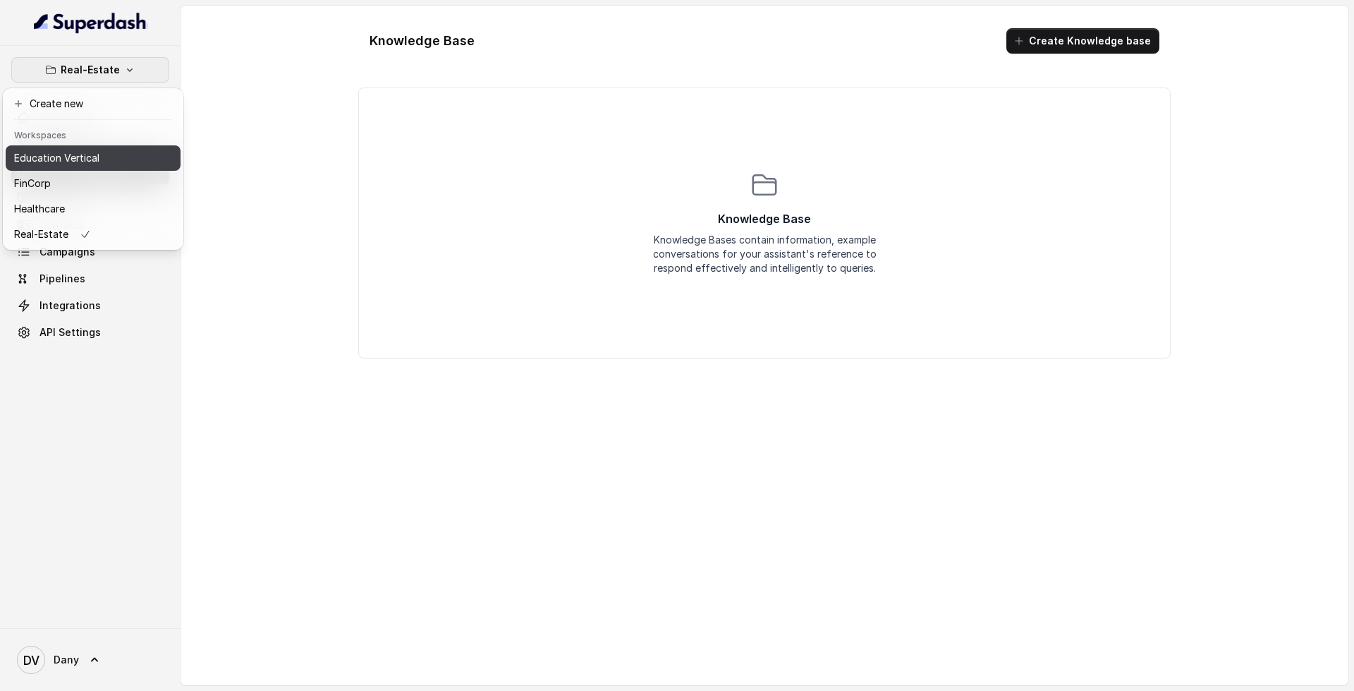
click at [99, 168] on button "Education Vertical" at bounding box center [93, 157] width 175 height 25
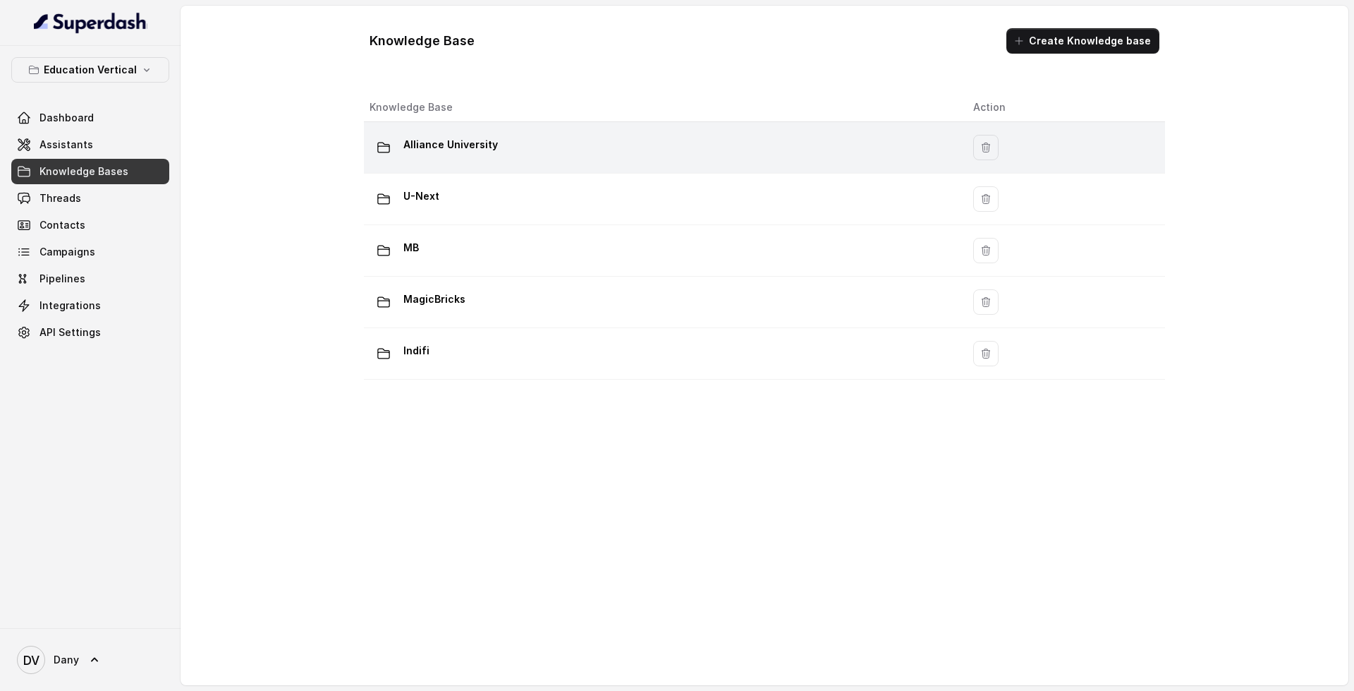
click at [500, 152] on div "Alliance University" at bounding box center [660, 147] width 581 height 28
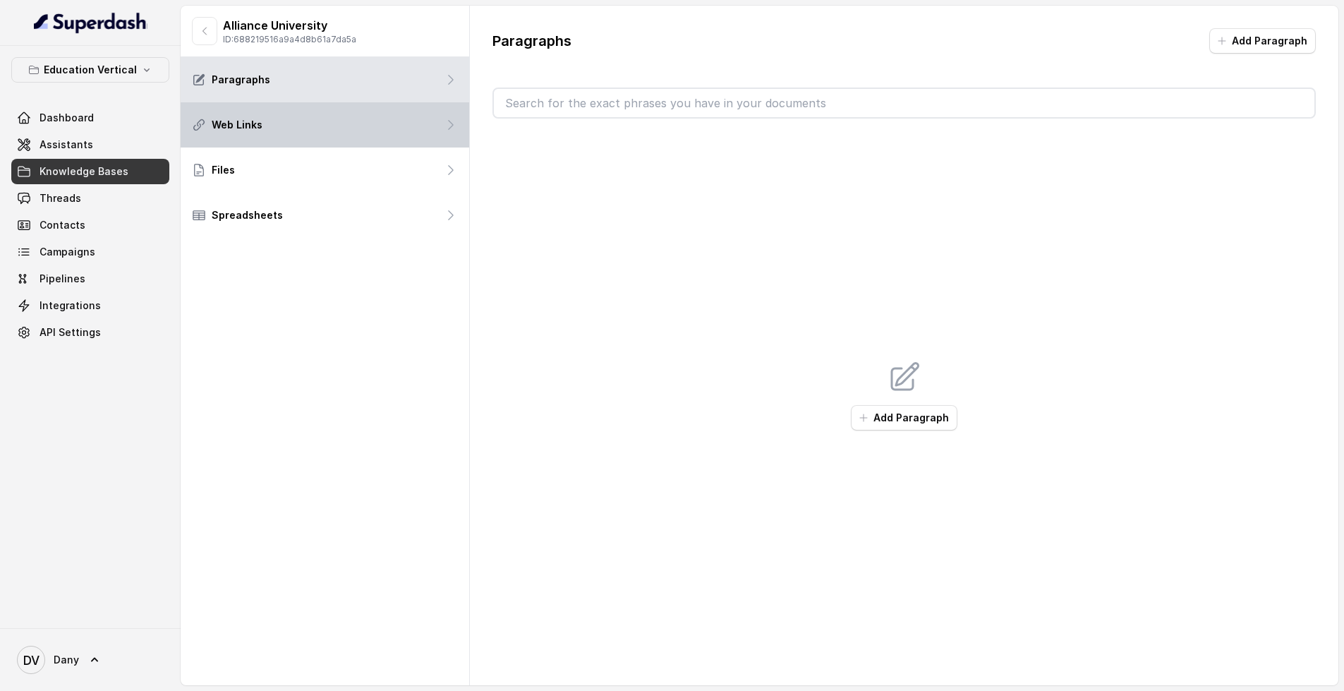
click at [231, 113] on div "Web Links" at bounding box center [325, 124] width 288 height 45
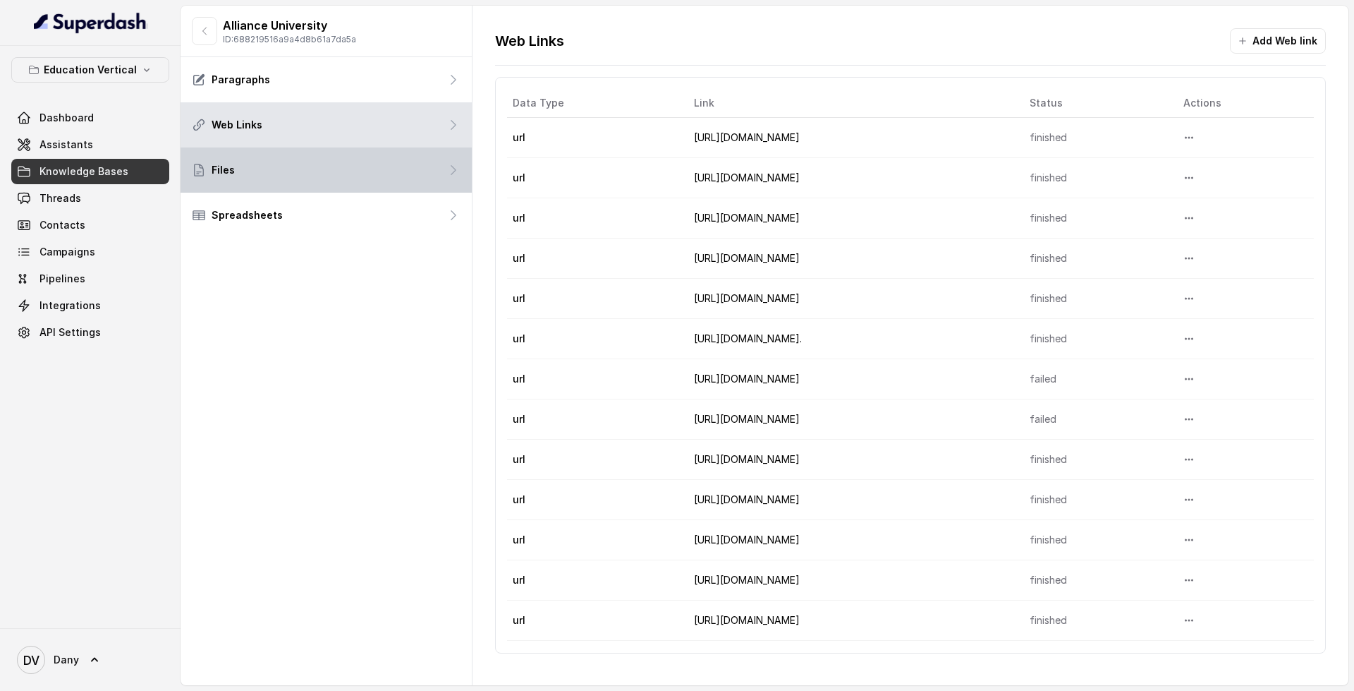
click at [305, 182] on div "Files" at bounding box center [326, 169] width 291 height 45
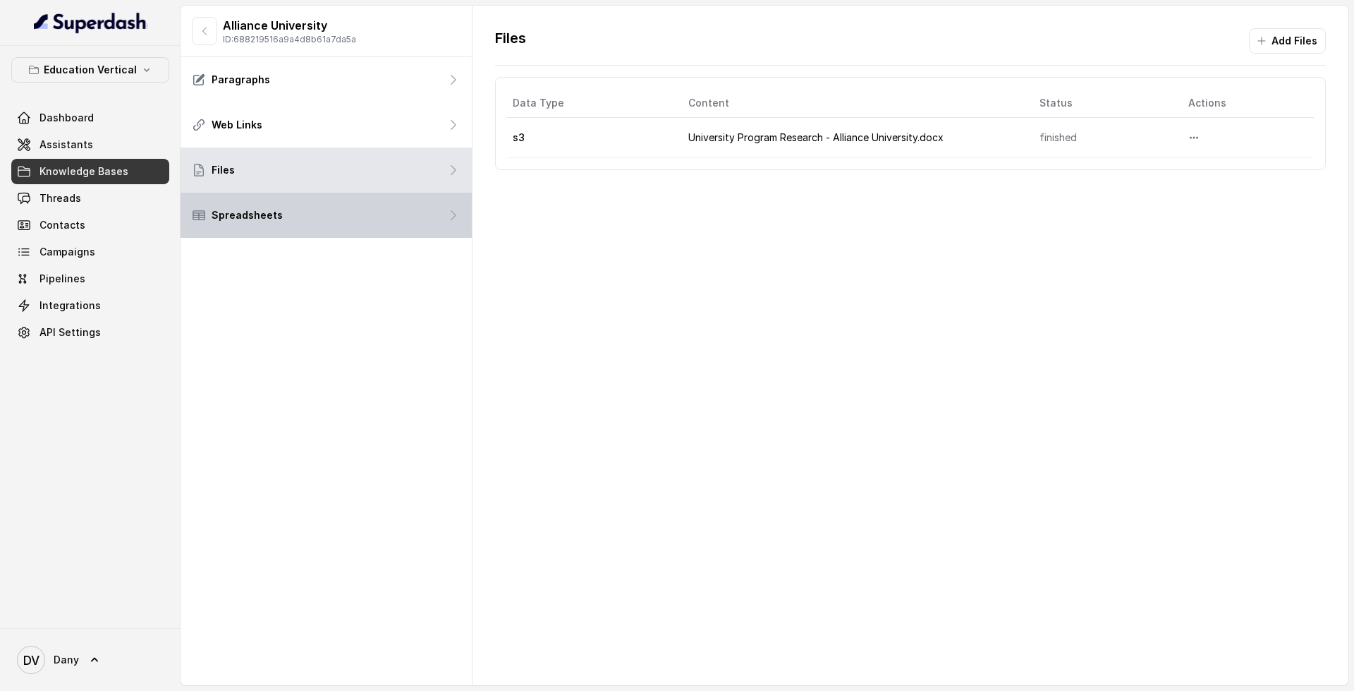
click at [289, 232] on div "Spreadsheets" at bounding box center [326, 215] width 291 height 45
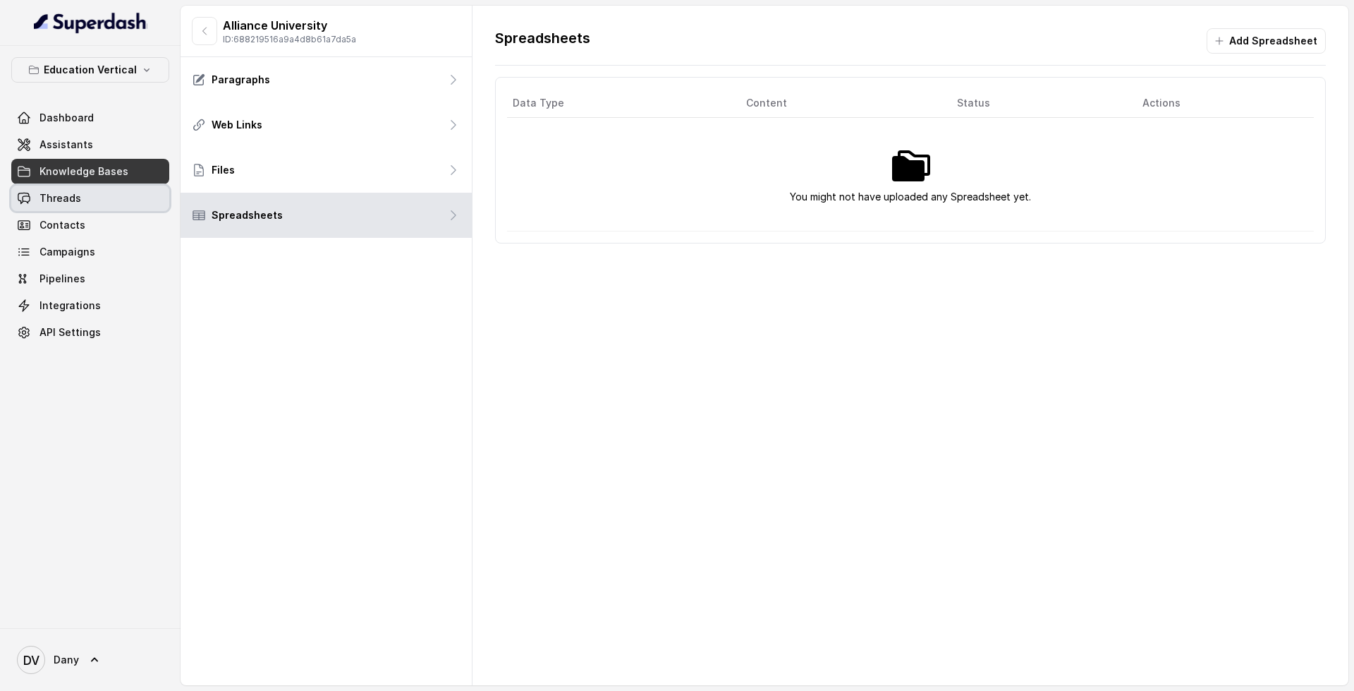
click at [75, 204] on span "Threads" at bounding box center [61, 198] width 42 height 14
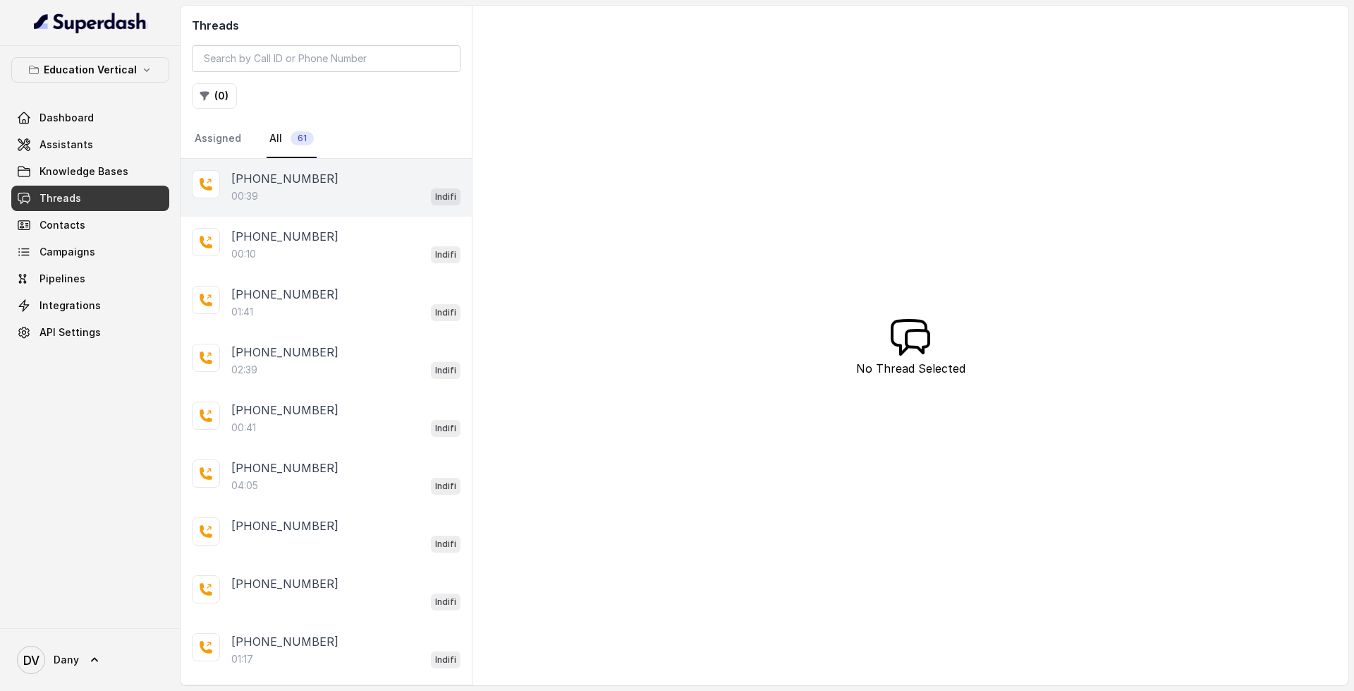
click at [327, 176] on div "[PHONE_NUMBER]" at bounding box center [345, 178] width 229 height 17
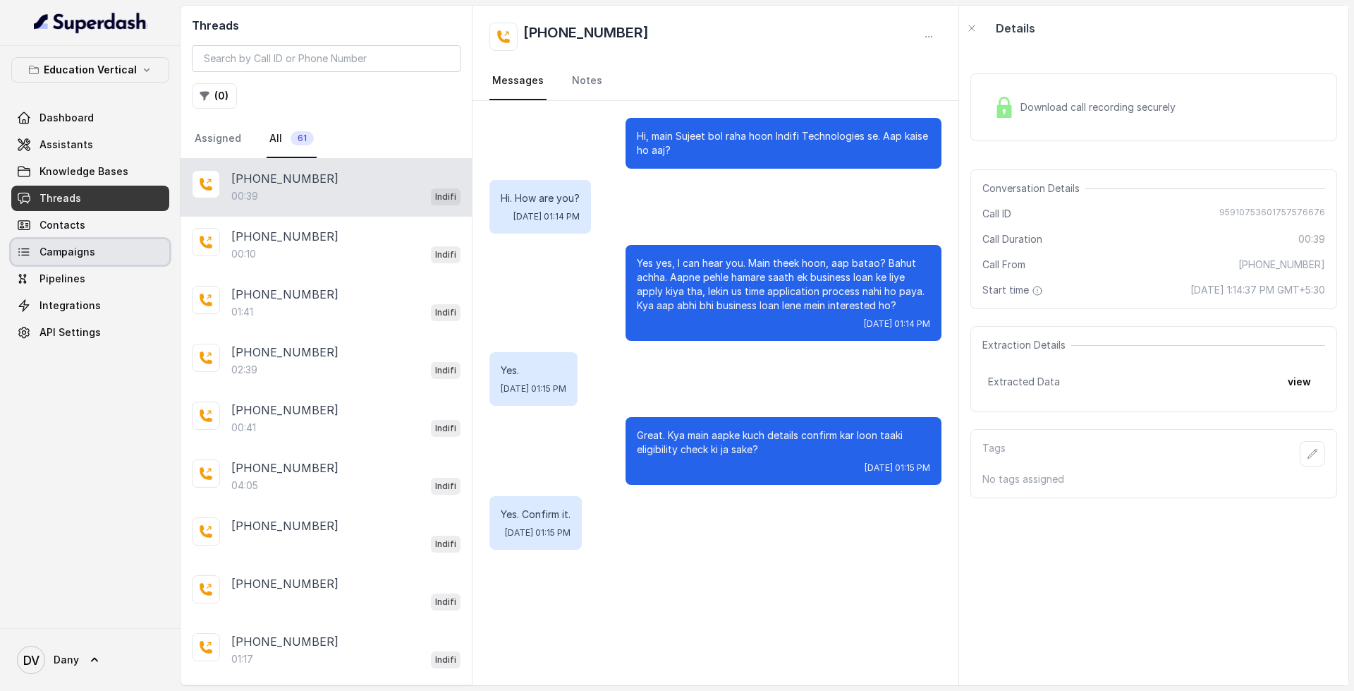
click at [89, 245] on span "Campaigns" at bounding box center [68, 252] width 56 height 14
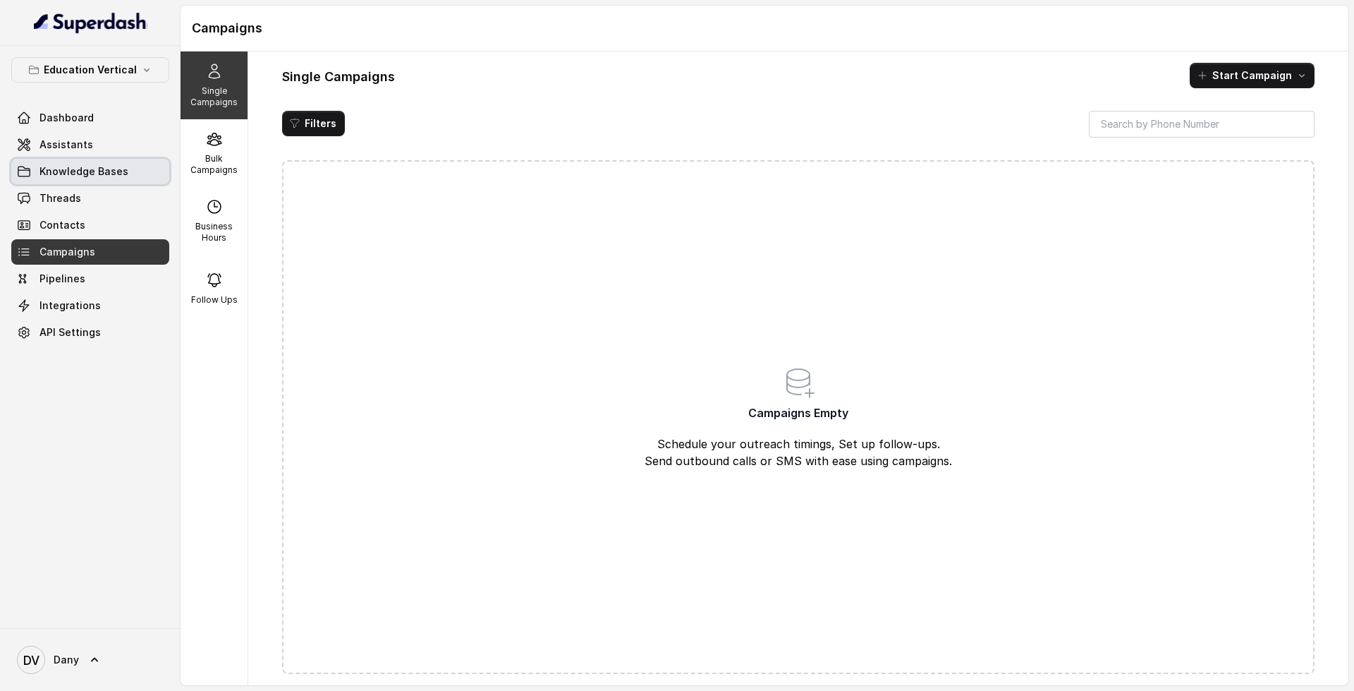
click at [95, 181] on link "Knowledge Bases" at bounding box center [90, 171] width 158 height 25
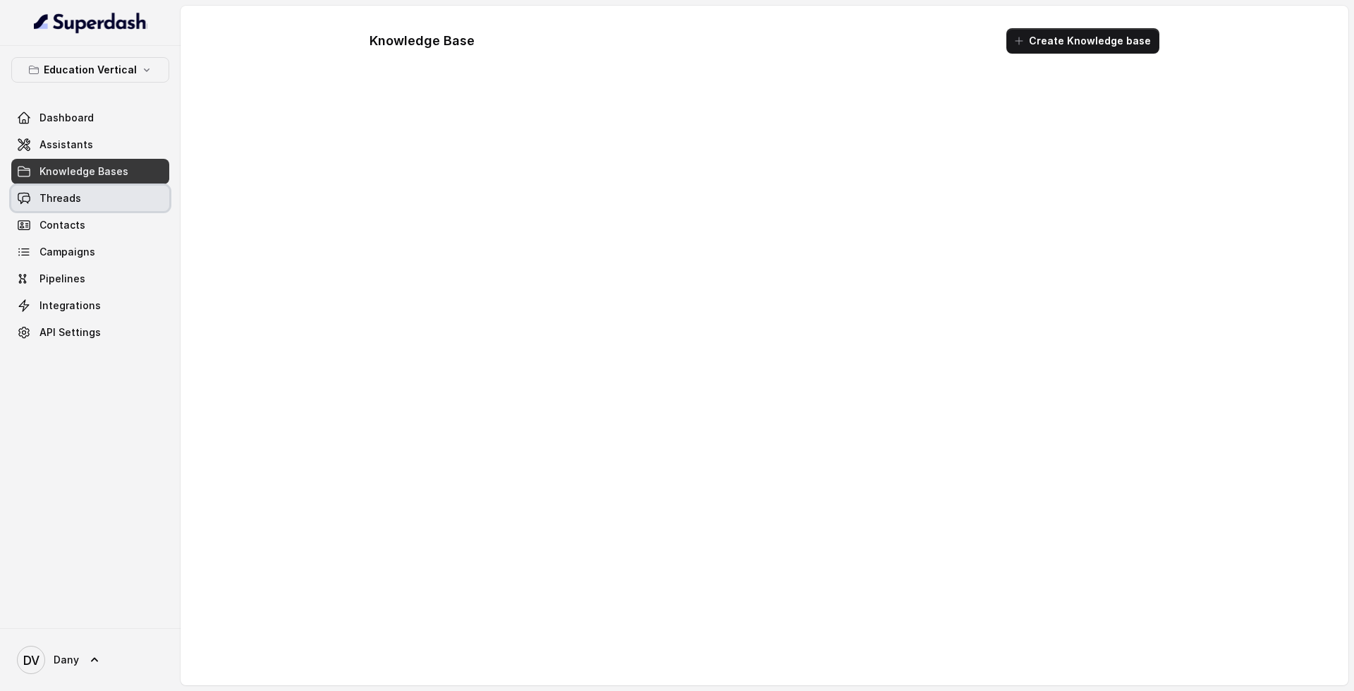
click at [95, 186] on link "Threads" at bounding box center [90, 198] width 158 height 25
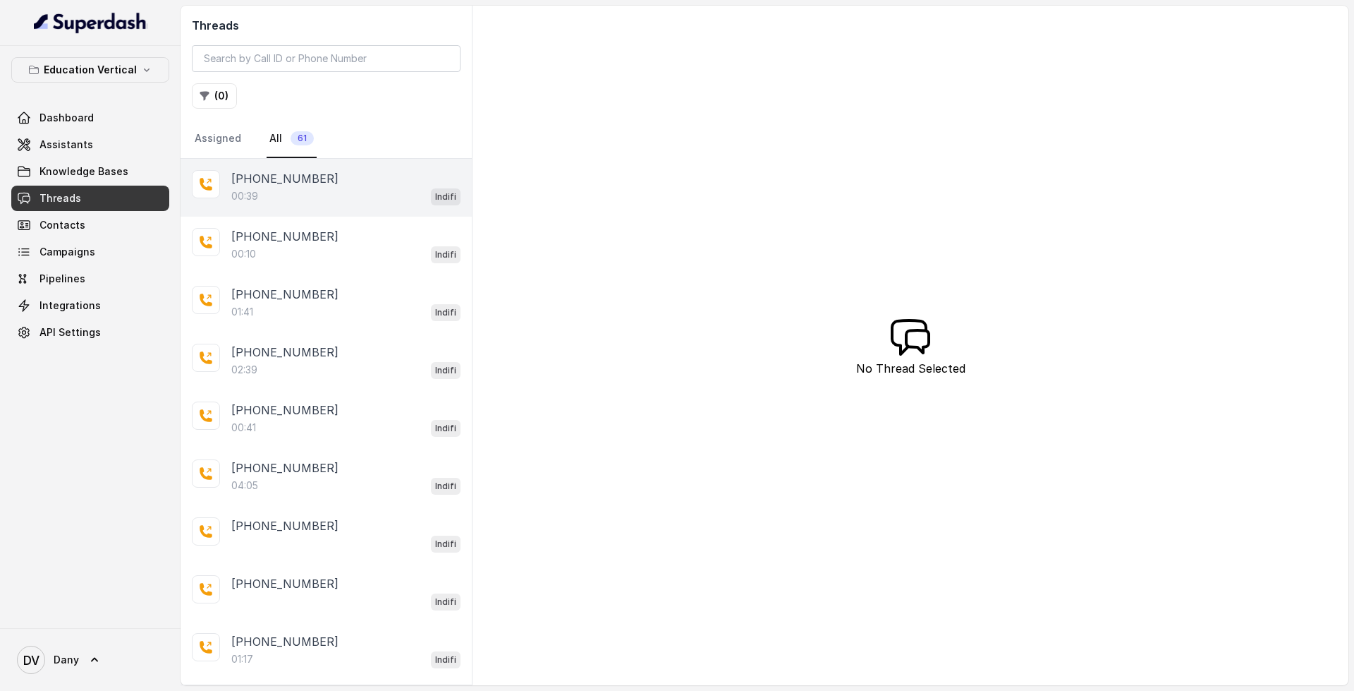
click at [277, 210] on div "[PHONE_NUMBER]:39 Indifi" at bounding box center [326, 188] width 291 height 58
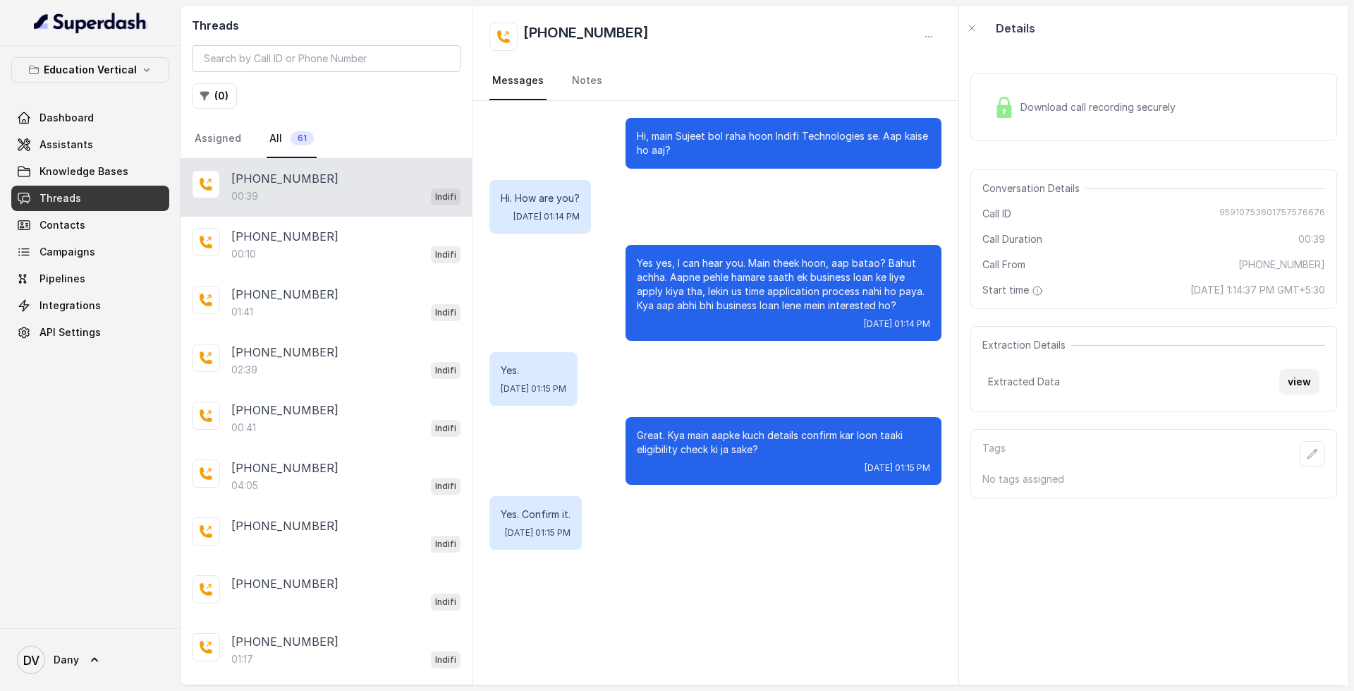
click at [1286, 380] on button "view" at bounding box center [1300, 381] width 40 height 25
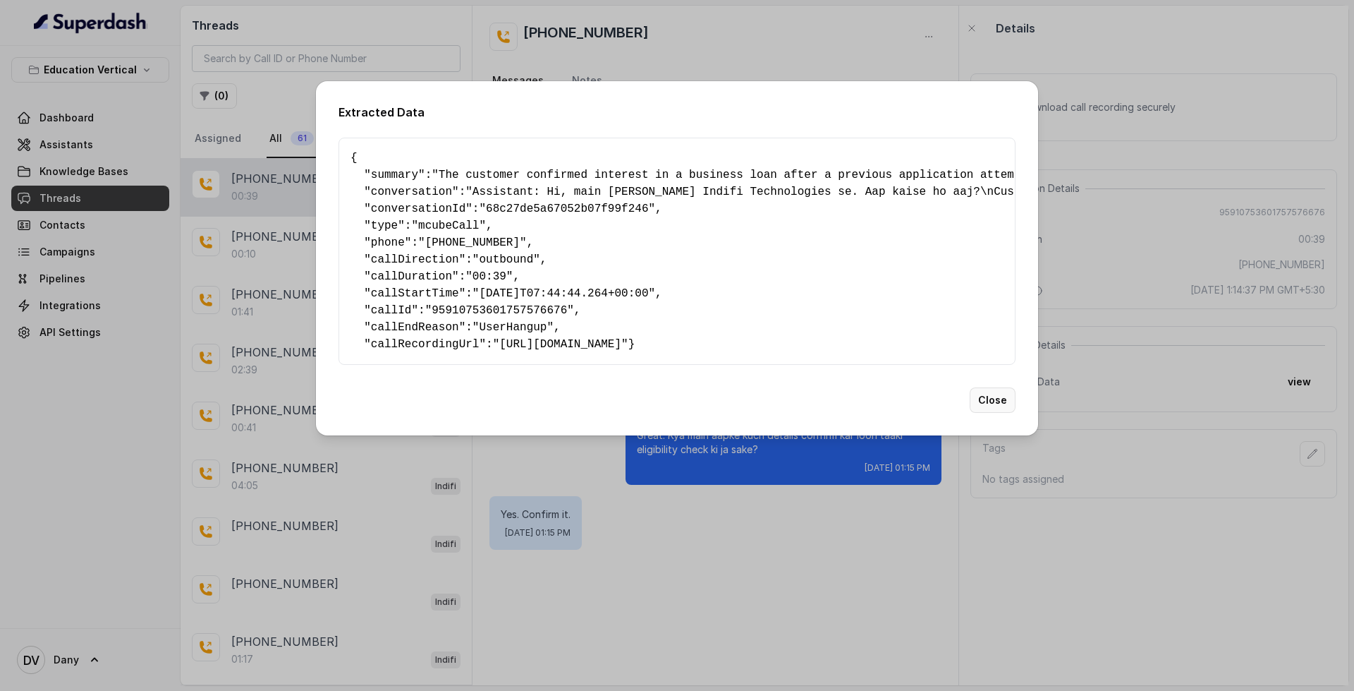
click at [994, 413] on button "Close" at bounding box center [993, 399] width 46 height 25
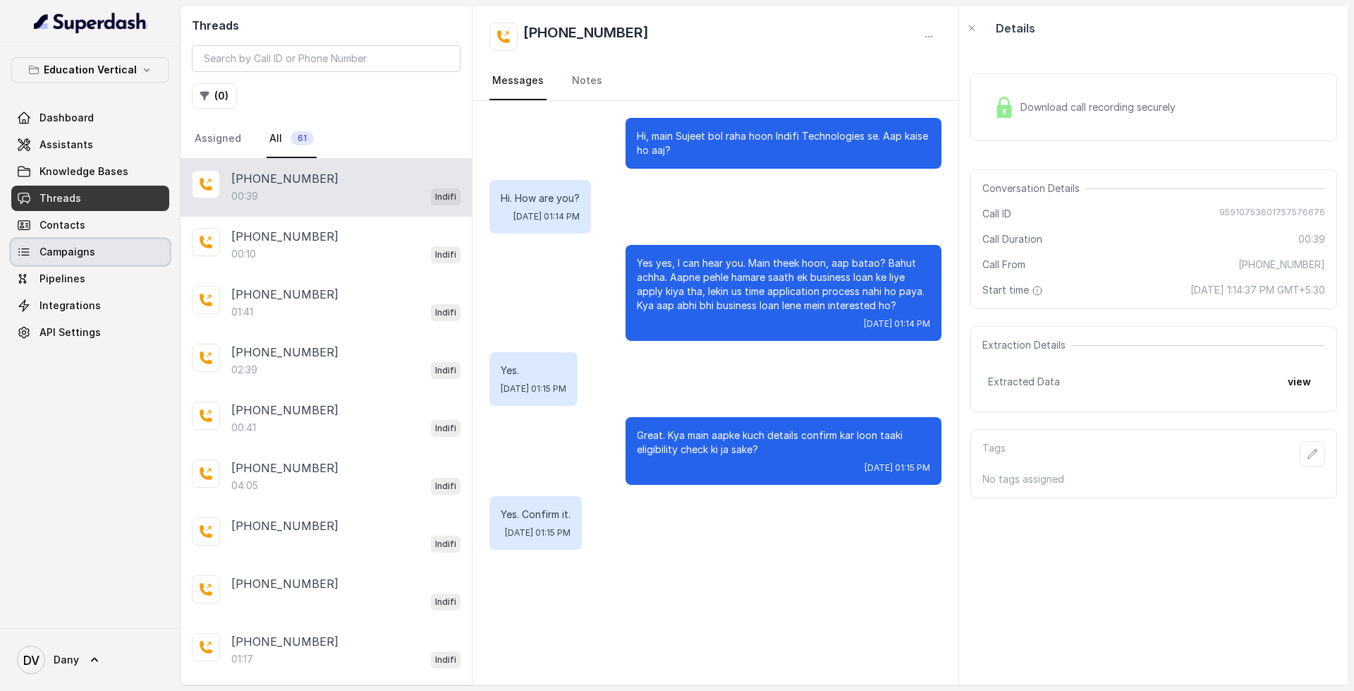
click at [93, 258] on link "Campaigns" at bounding box center [90, 251] width 158 height 25
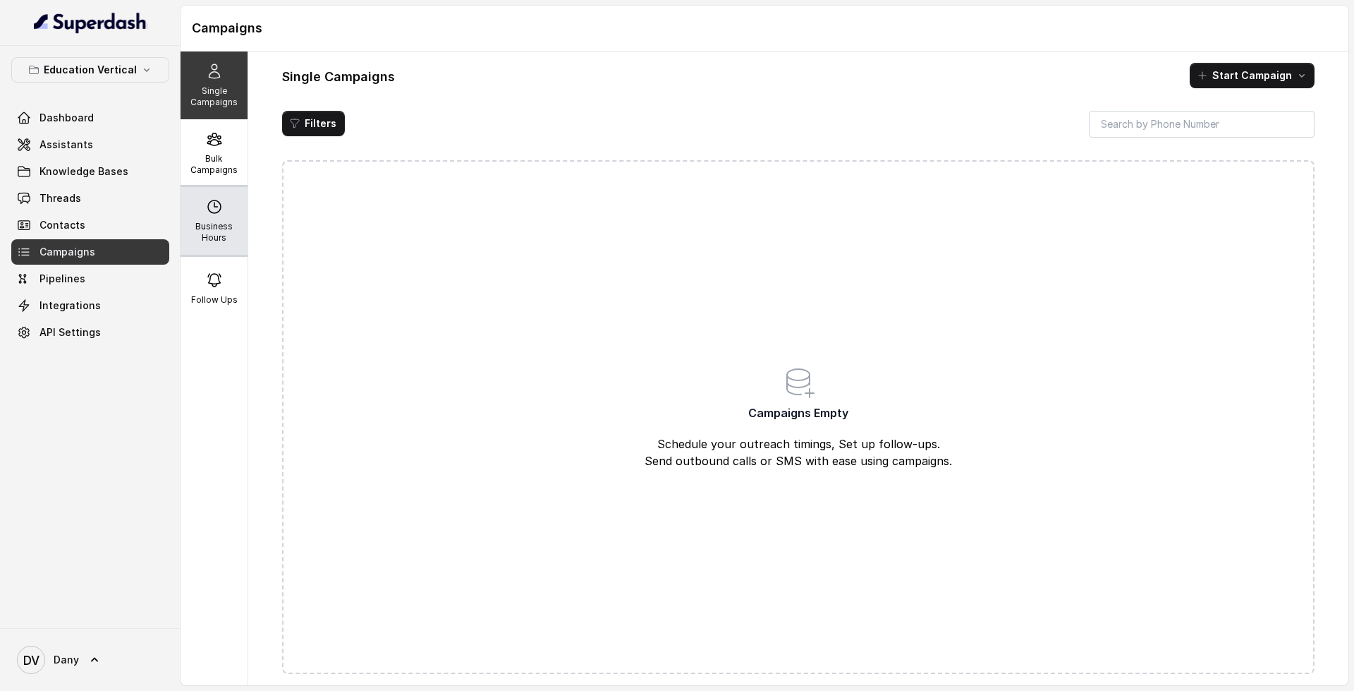
click at [224, 207] on div "Business Hours" at bounding box center [214, 221] width 67 height 68
select select "UTC"
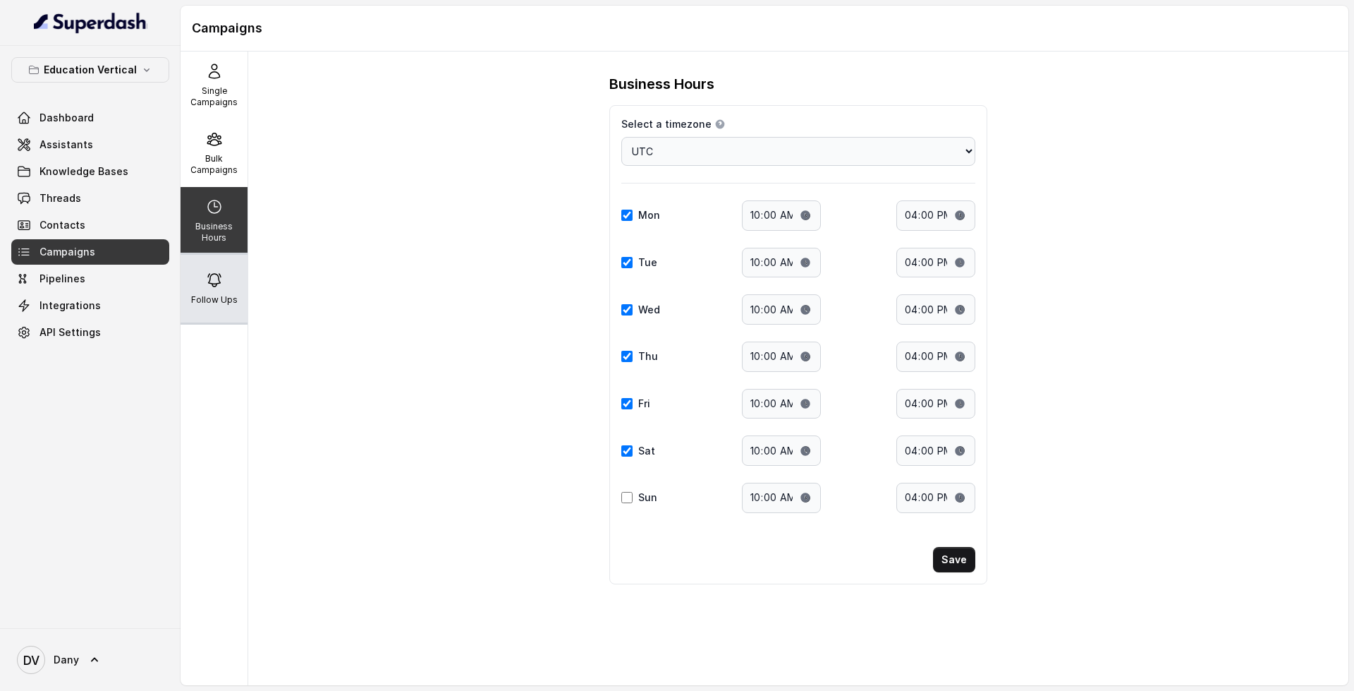
click at [210, 312] on div "Follow Ups" at bounding box center [214, 289] width 67 height 68
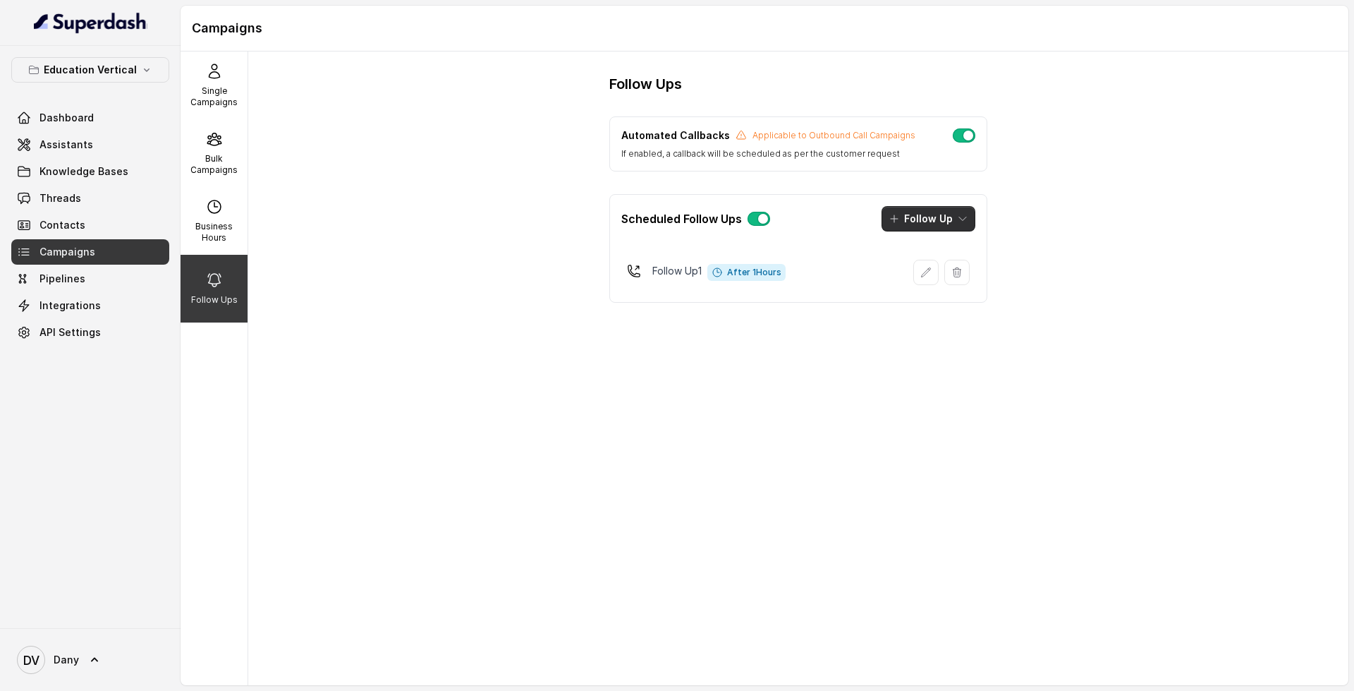
click at [887, 229] on button "Follow Up" at bounding box center [929, 218] width 94 height 25
click at [854, 231] on div "Scheduled Follow Ups Follow Up" at bounding box center [798, 219] width 377 height 48
drag, startPoint x: 625, startPoint y: 136, endPoint x: 743, endPoint y: 134, distance: 118.5
click at [743, 134] on div "Automated Callbacks Applicable to Outbound Call Campaigns" at bounding box center [768, 135] width 294 height 14
click at [109, 324] on link "API Settings" at bounding box center [90, 332] width 158 height 25
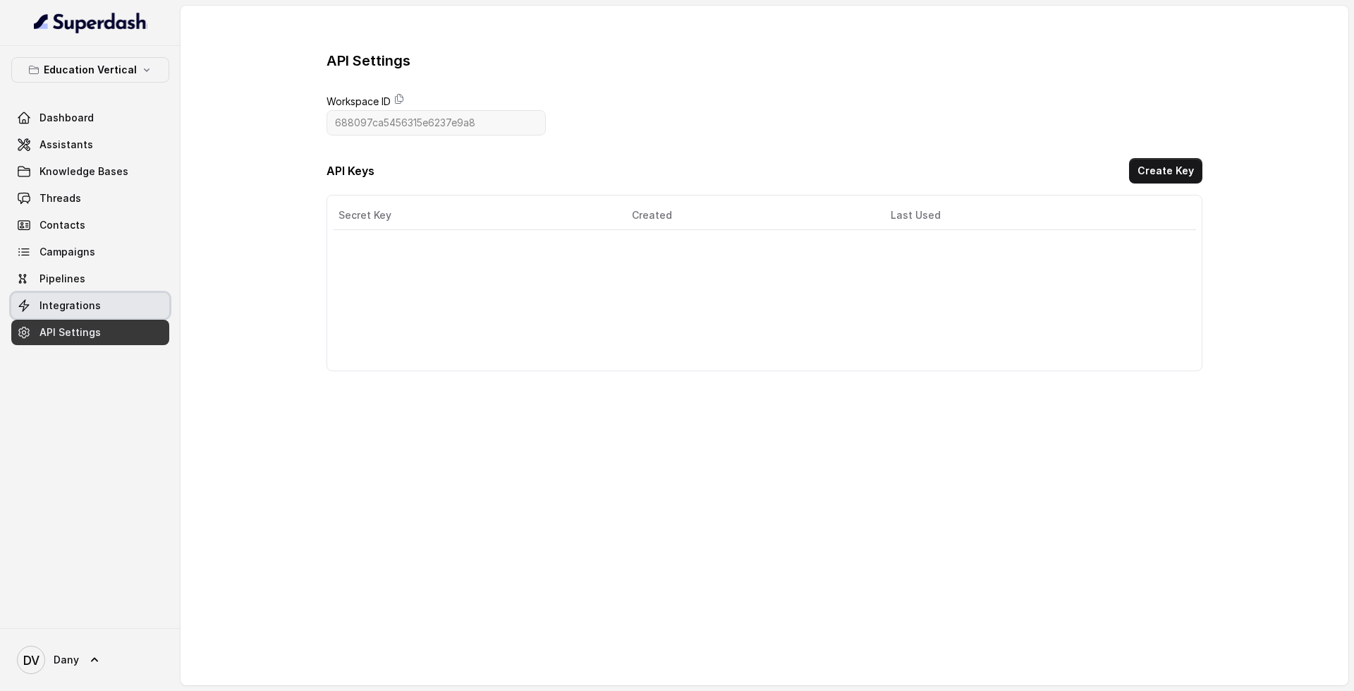
click at [107, 315] on link "Integrations" at bounding box center [90, 305] width 158 height 25
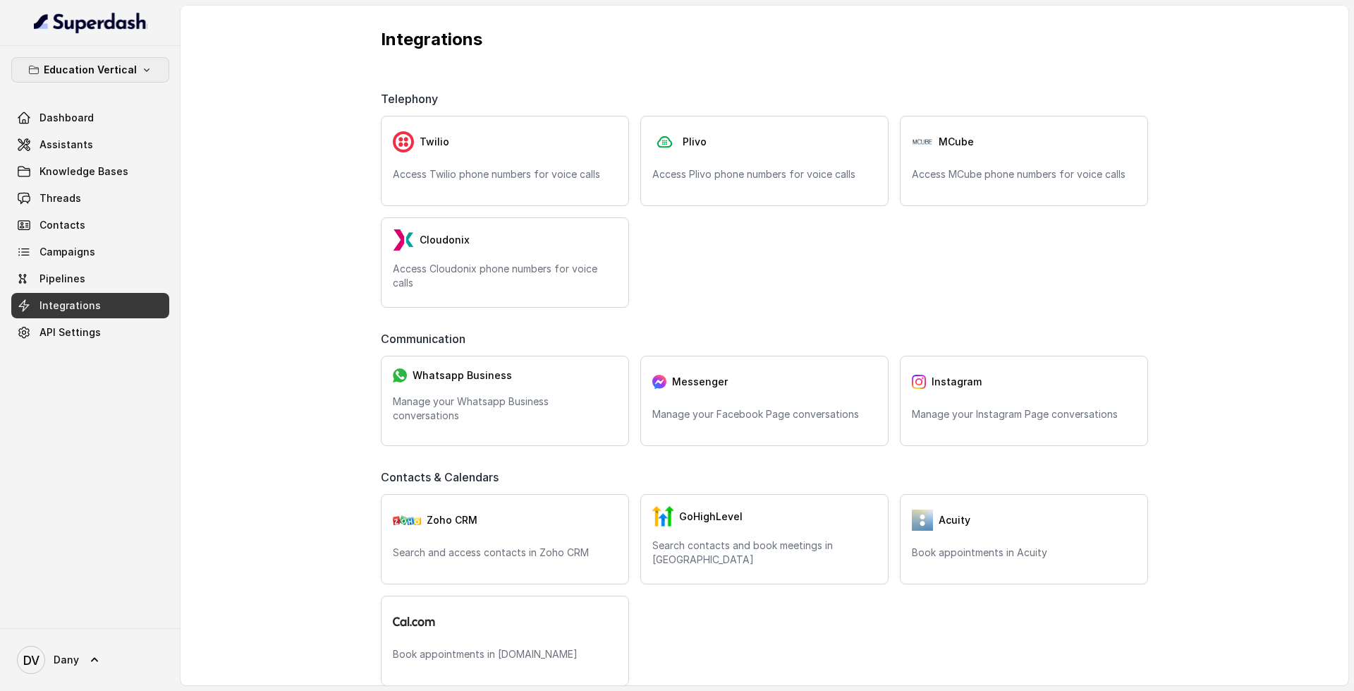
click at [118, 63] on p "Education Vertical" at bounding box center [90, 69] width 93 height 17
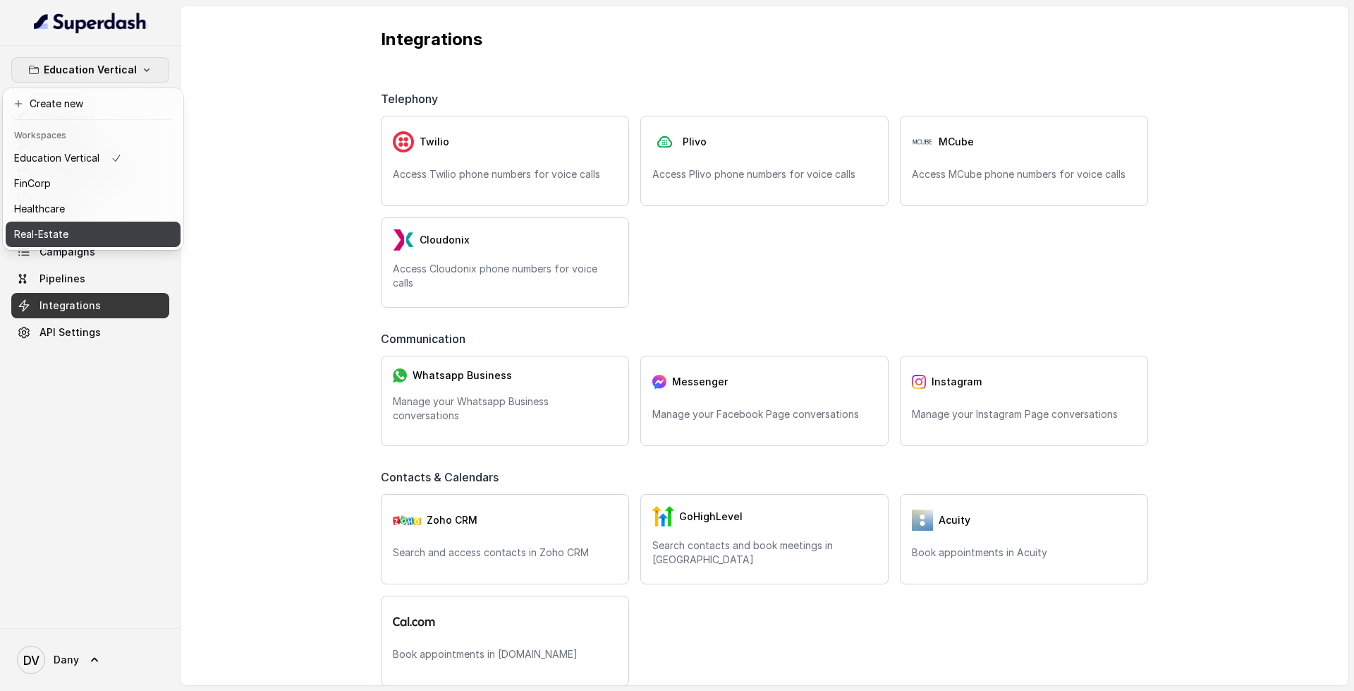
click at [85, 239] on div "Real-Estate" at bounding box center [68, 234] width 108 height 17
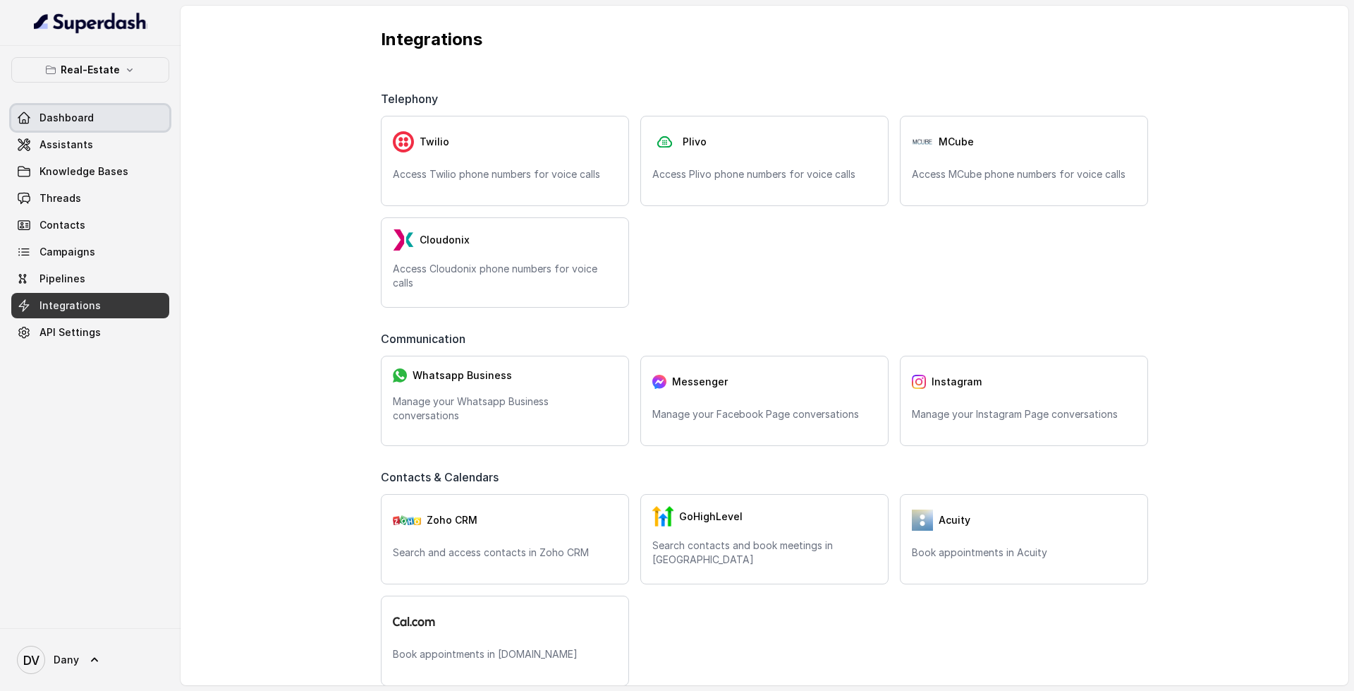
click at [103, 116] on link "Dashboard" at bounding box center [90, 117] width 158 height 25
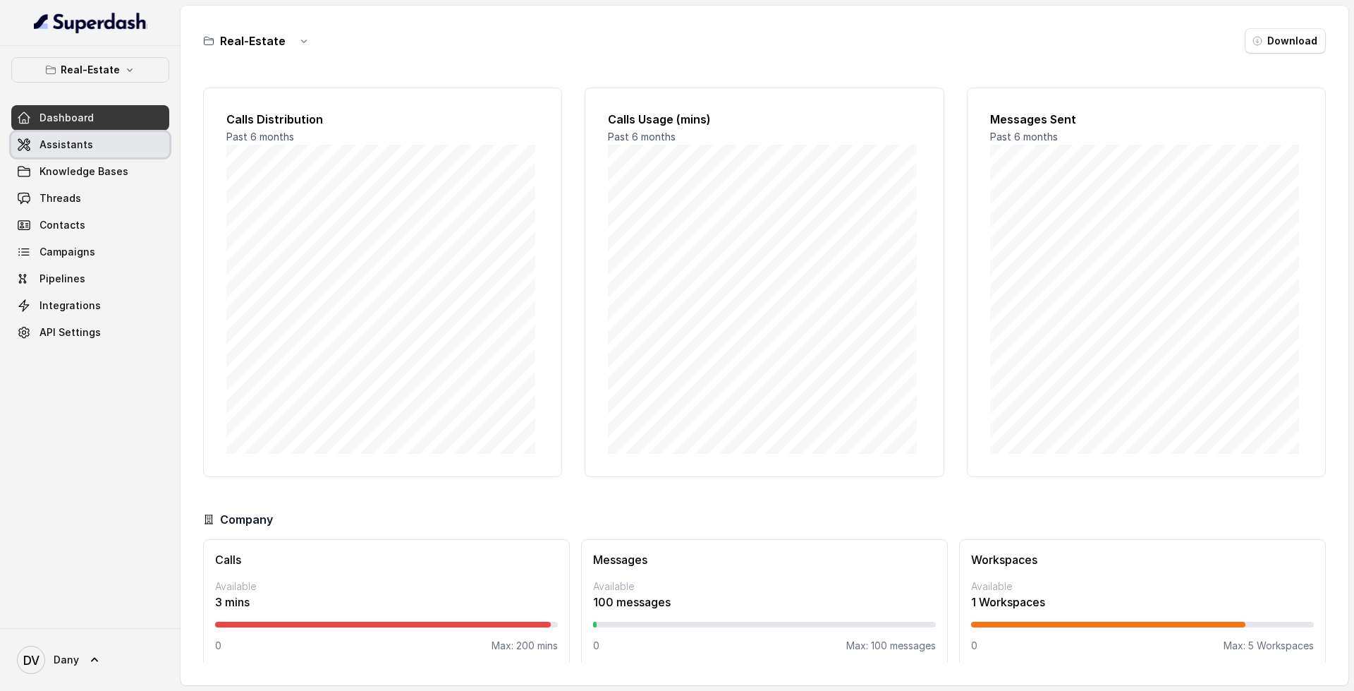
click at [61, 143] on span "Assistants" at bounding box center [67, 145] width 54 height 14
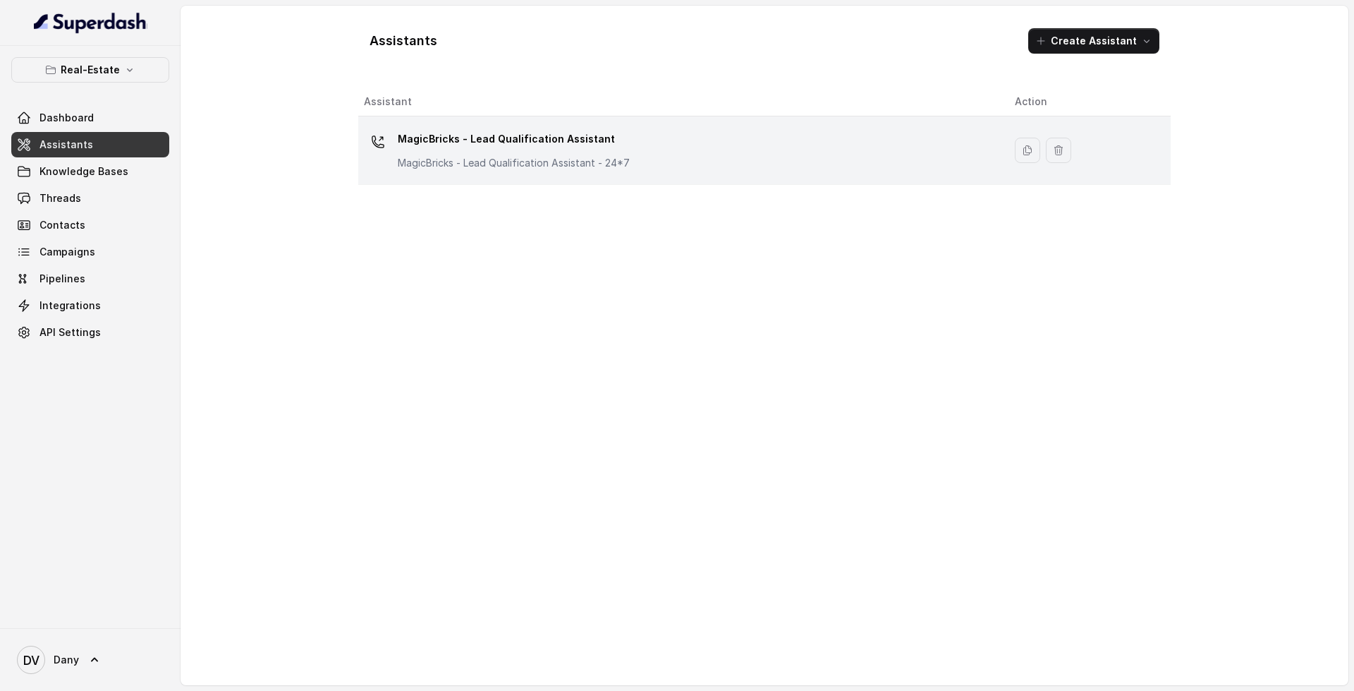
click at [589, 152] on div "MagicBricks - Lead Qualification Assistant MagicBricks - Lead Qualification Ass…" at bounding box center [514, 149] width 232 height 42
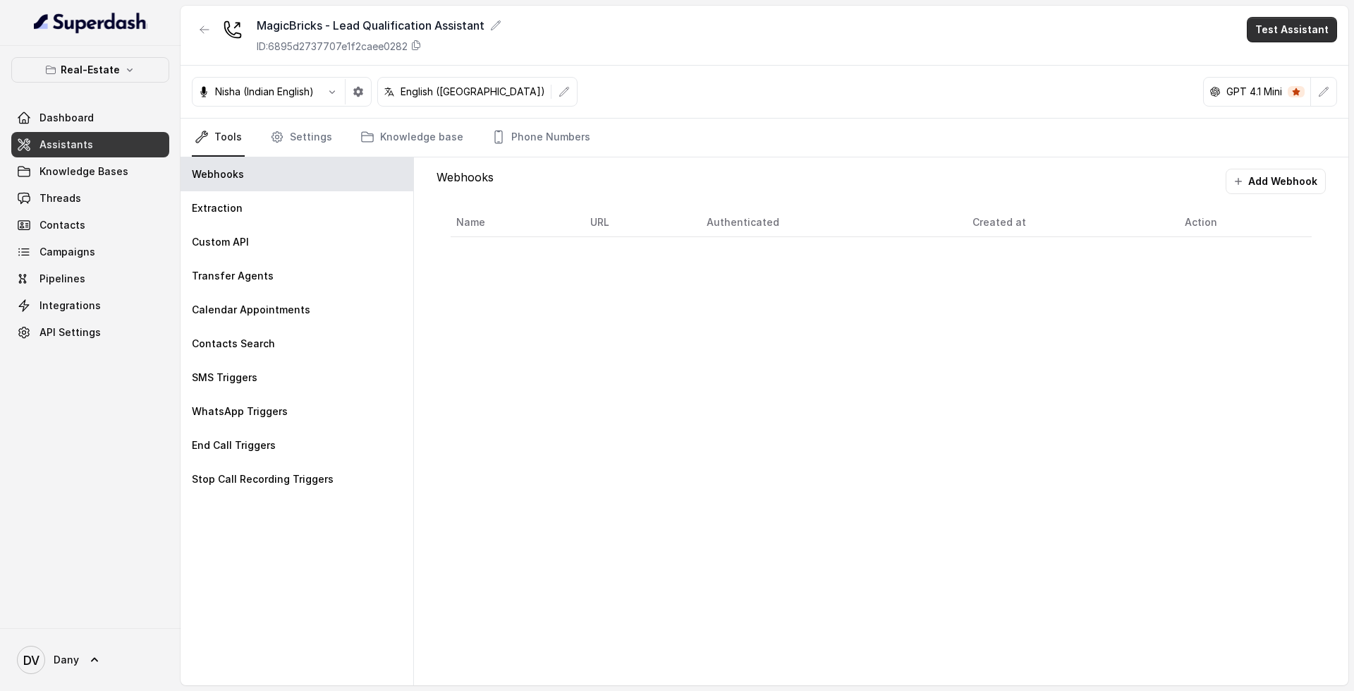
click at [1294, 31] on button "Test Assistant" at bounding box center [1292, 29] width 90 height 25
click at [1285, 73] on button "Phone Call" at bounding box center [1295, 63] width 89 height 25
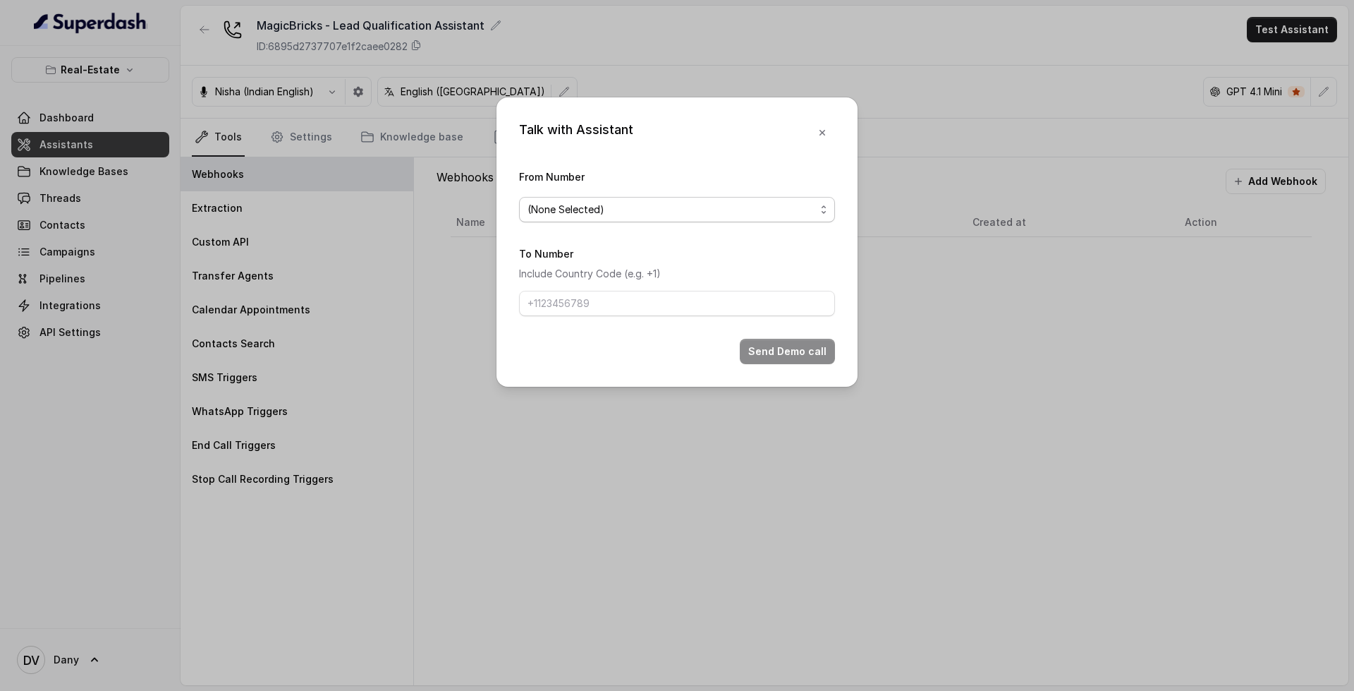
click at [728, 206] on span "(None Selected)" at bounding box center [672, 209] width 288 height 17
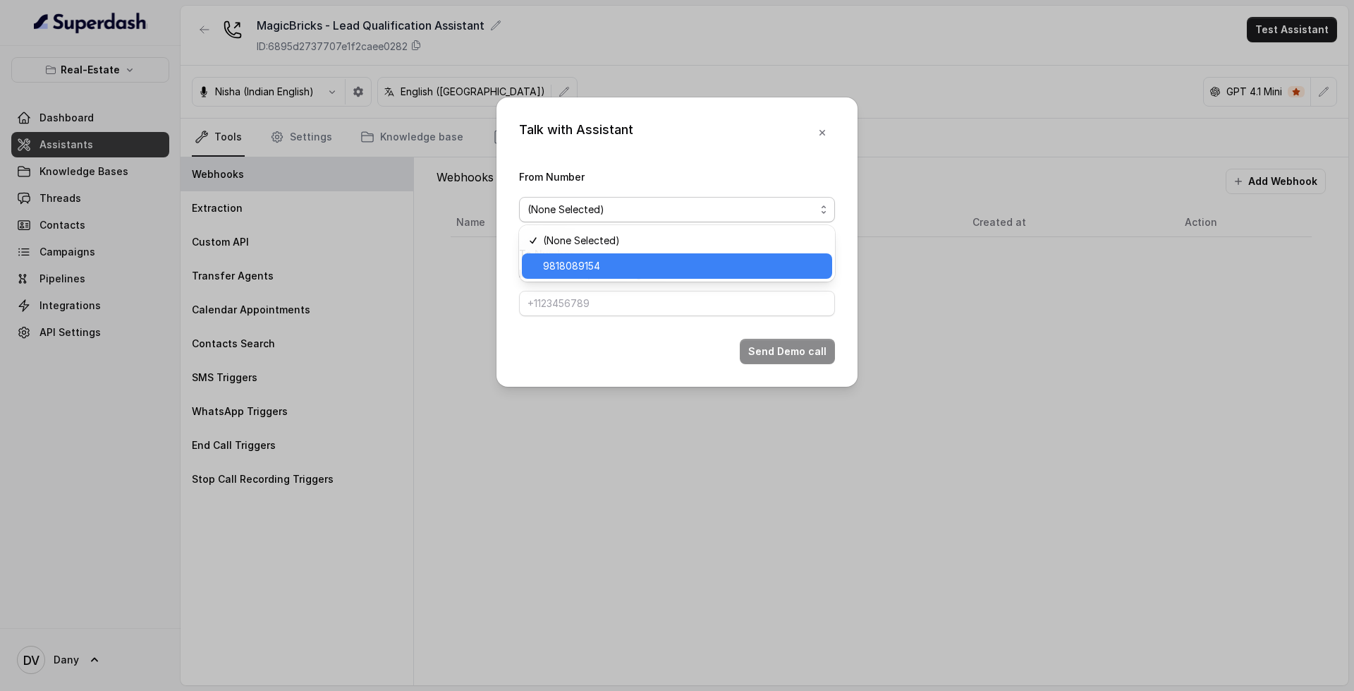
click at [676, 266] on span "9818089154" at bounding box center [683, 265] width 281 height 17
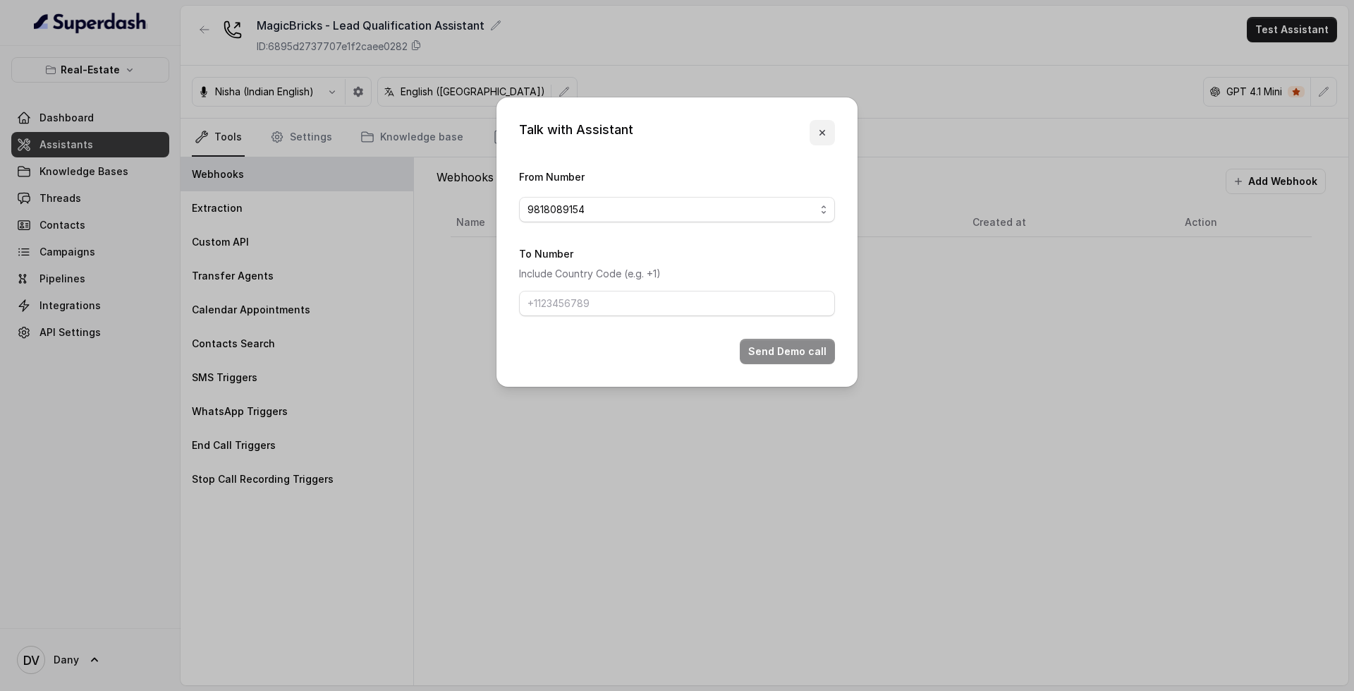
click at [830, 125] on button "button" at bounding box center [822, 132] width 25 height 25
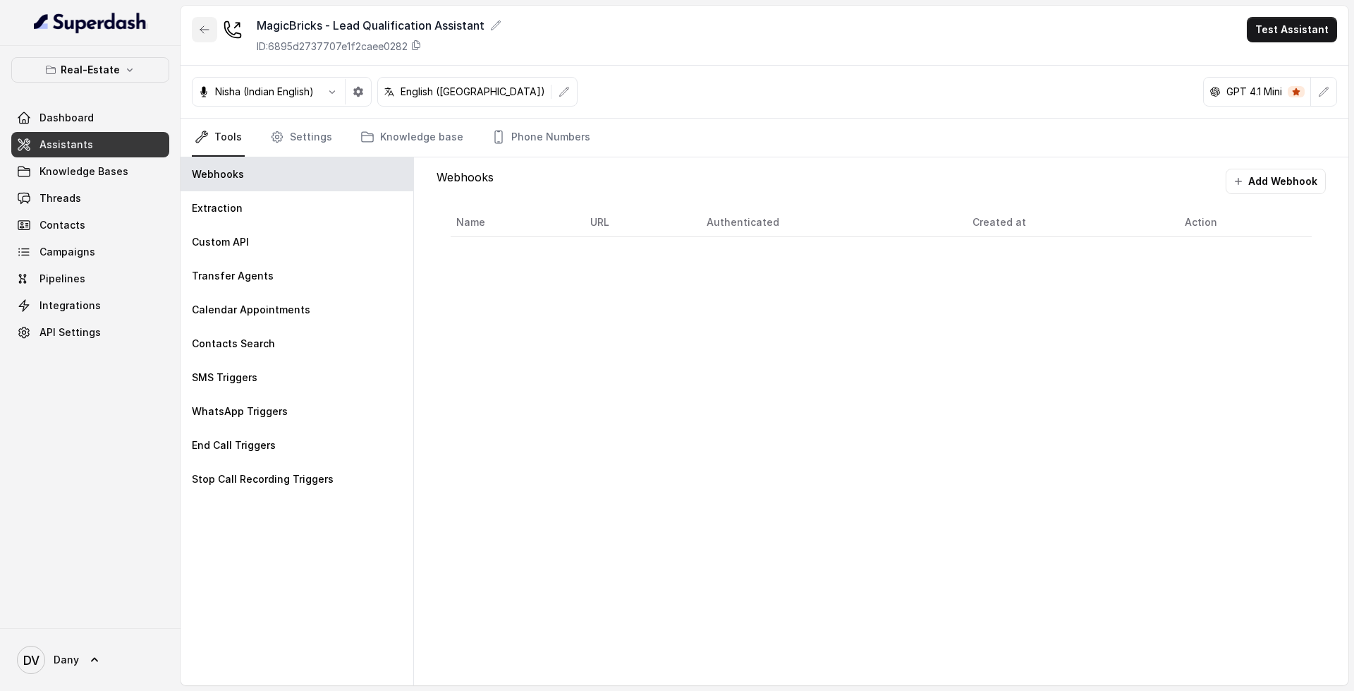
click at [205, 23] on button "button" at bounding box center [204, 29] width 25 height 25
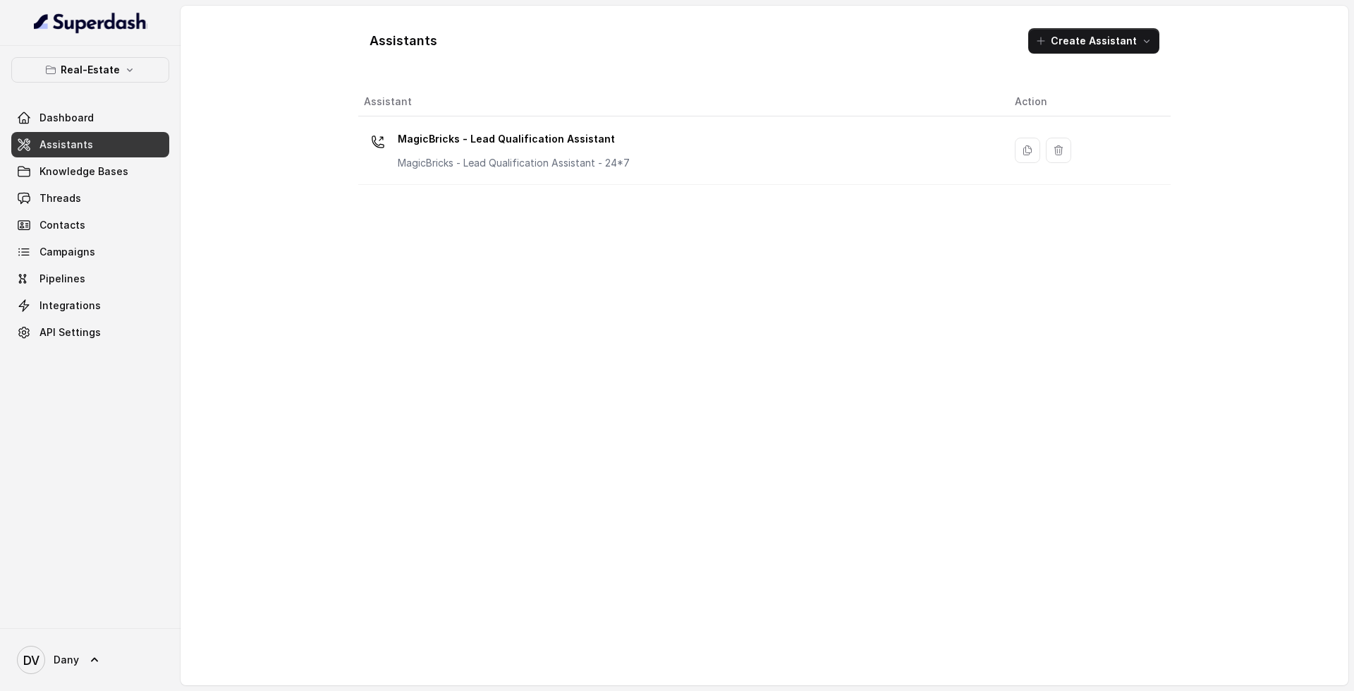
click at [104, 132] on link "Assistants" at bounding box center [90, 144] width 158 height 25
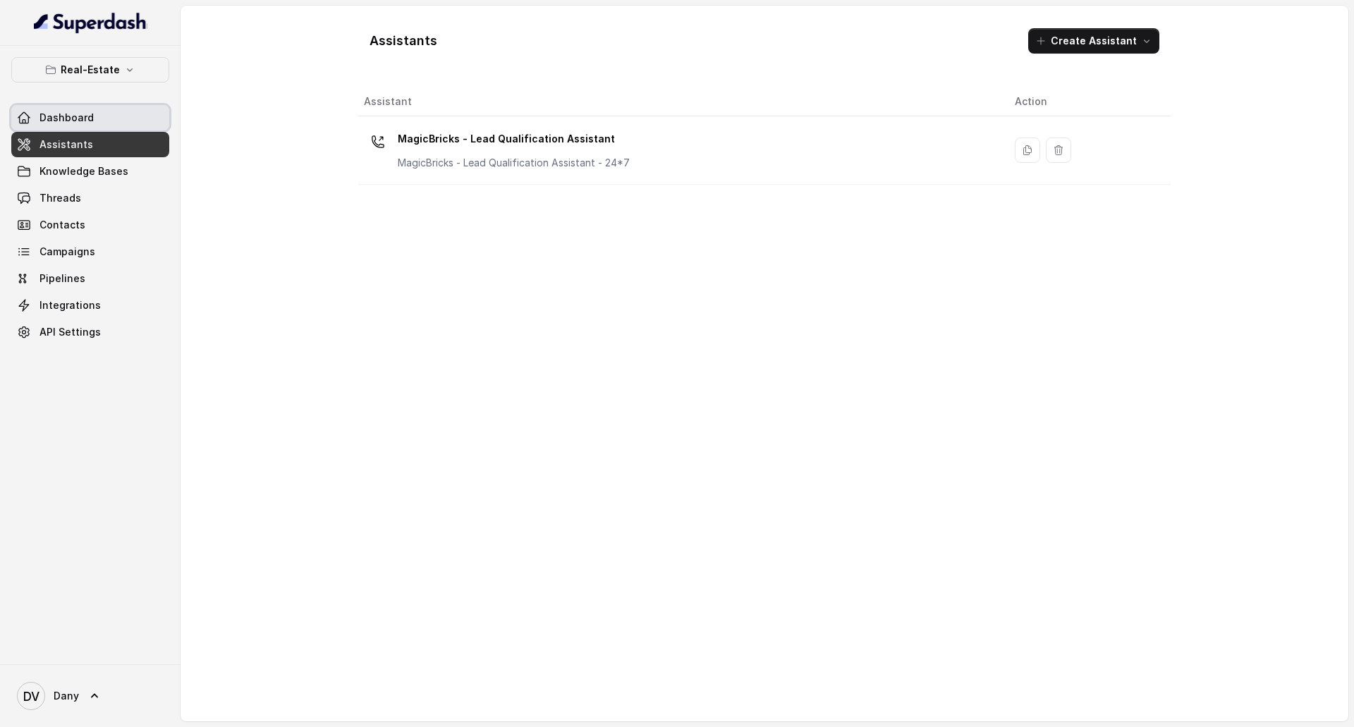
click at [64, 125] on link "Dashboard" at bounding box center [90, 117] width 158 height 25
